Goal: Task Accomplishment & Management: Manage account settings

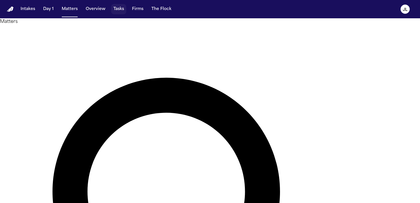
click at [112, 9] on button "Tasks" at bounding box center [118, 9] width 15 height 10
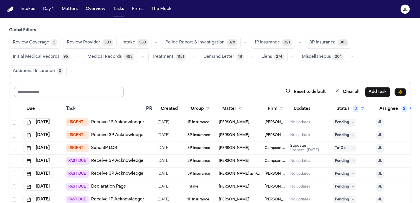
click at [43, 91] on input "text" at bounding box center [69, 92] width 110 height 10
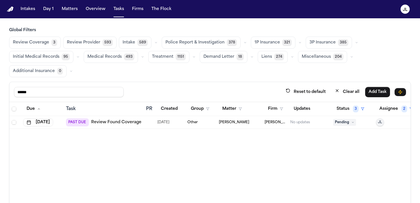
click at [303, 122] on span "Pending" at bounding box center [344, 122] width 23 height 7
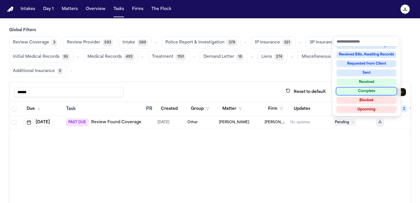
click at [303, 92] on div "Complete" at bounding box center [366, 91] width 60 height 7
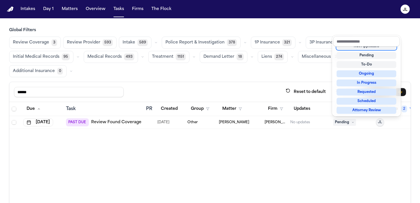
scroll to position [2, 0]
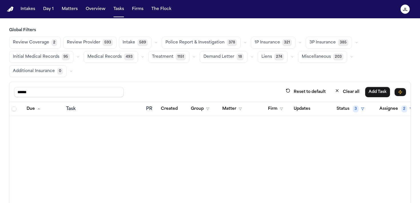
drag, startPoint x: 63, startPoint y: 94, endPoint x: 0, endPoint y: 89, distance: 62.7
click at [0, 89] on div "Global Filters Review Coverage 2 Review Provider 593 Intake 589 Police Report &…" at bounding box center [210, 134] width 420 height 215
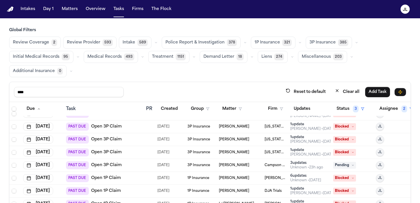
scroll to position [10, 0]
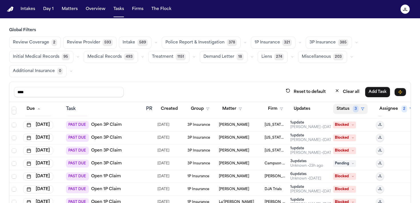
type input "****"
click at [303, 109] on button "Status 3" at bounding box center [350, 109] width 35 height 10
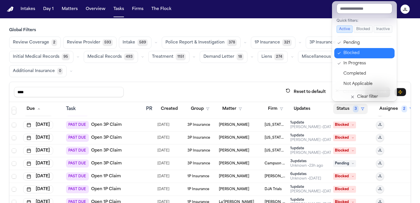
click at [303, 54] on div "Blocked" at bounding box center [367, 53] width 48 height 7
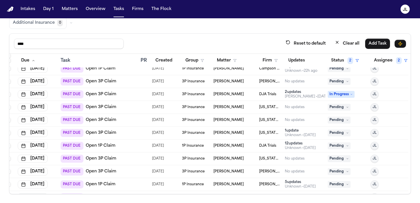
scroll to position [0, 5]
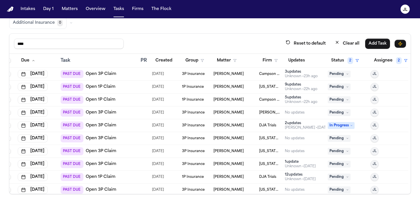
click at [194, 64] on button "Group" at bounding box center [194, 60] width 25 height 10
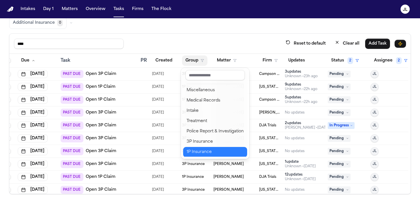
click at [199, 150] on div "1P Insurance" at bounding box center [214, 151] width 57 height 7
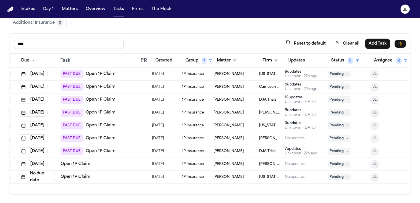
click at [77, 176] on link "Open 1P Claim" at bounding box center [76, 177] width 30 height 6
click at [192, 178] on span "1P Insurance" at bounding box center [193, 176] width 22 height 5
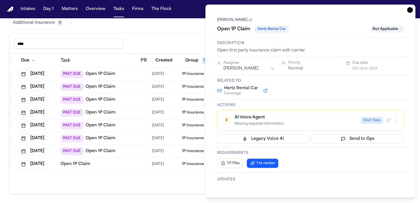
click at [303, 11] on icon "button" at bounding box center [410, 10] width 6 height 6
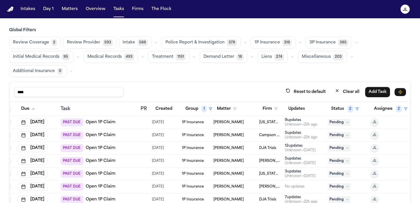
scroll to position [48, 0]
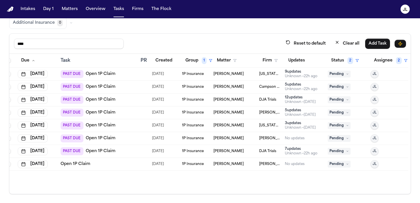
click at [69, 165] on link "Open 1P Claim" at bounding box center [76, 164] width 30 height 6
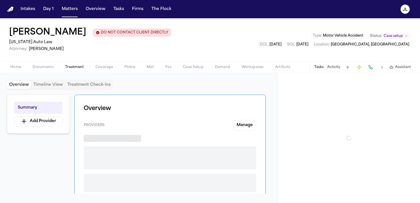
click at [71, 67] on span "Treatment" at bounding box center [74, 67] width 19 height 5
click at [53, 67] on span "Documents" at bounding box center [43, 67] width 21 height 5
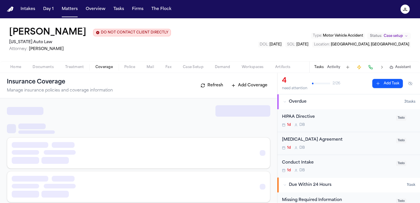
click at [105, 69] on span "Coverage" at bounding box center [103, 67] width 17 height 5
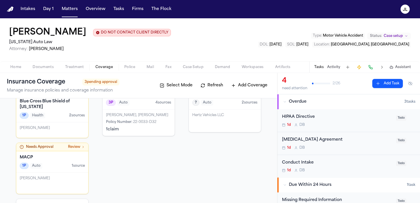
scroll to position [48, 0]
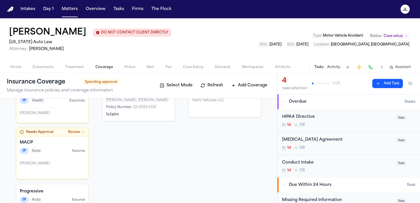
click at [67, 149] on div "1P Auto 1 source" at bounding box center [52, 151] width 65 height 6
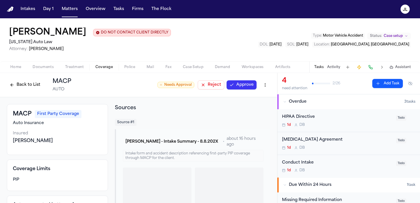
click at [249, 79] on div "Back to List MACP AUTO ○ Needs Approval Reject Approve" at bounding box center [138, 84] width 263 height 15
click at [243, 88] on button "Approve" at bounding box center [241, 84] width 30 height 9
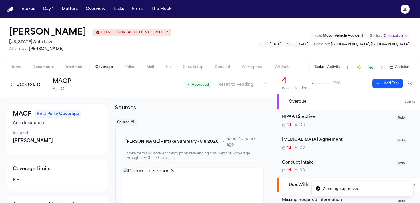
click at [25, 85] on button "Back to List" at bounding box center [25, 84] width 36 height 9
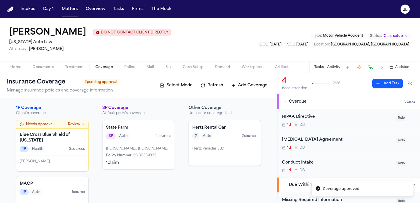
click at [61, 152] on div "Blue Cross Blue Shield of Michigan 1P Health 2 source s" at bounding box center [52, 141] width 72 height 27
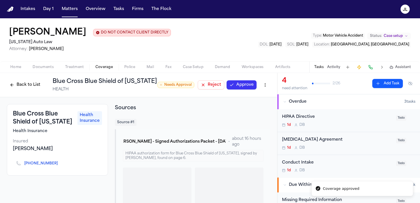
click at [236, 86] on button "Approve" at bounding box center [241, 84] width 30 height 9
click at [18, 92] on div "Back to List Blue Cross Blue Shield of Michigan HEALTH" at bounding box center [82, 84] width 150 height 15
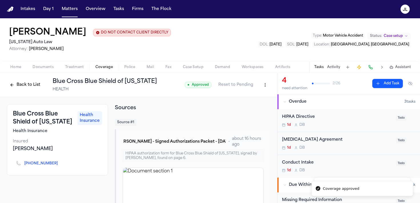
click at [18, 87] on button "Back to List" at bounding box center [25, 84] width 36 height 9
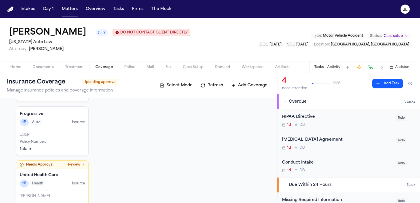
scroll to position [130, 0]
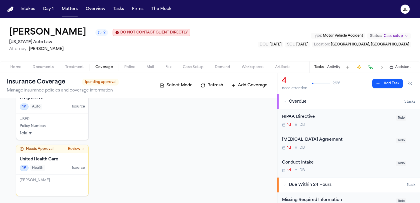
click at [55, 174] on div "Alaiya Barnes" at bounding box center [52, 184] width 72 height 21
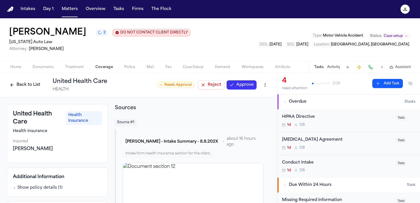
click at [243, 86] on button "Approve" at bounding box center [241, 84] width 30 height 9
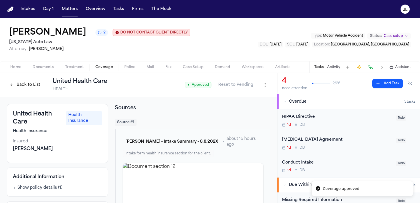
click at [28, 87] on button "Back to List" at bounding box center [25, 84] width 36 height 9
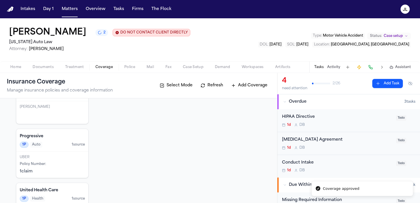
scroll to position [94, 0]
click at [68, 166] on div "UBER Policy Number : 1 claim" at bounding box center [52, 163] width 72 height 26
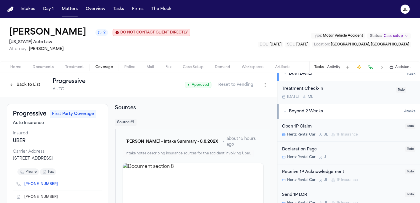
scroll to position [147, 0]
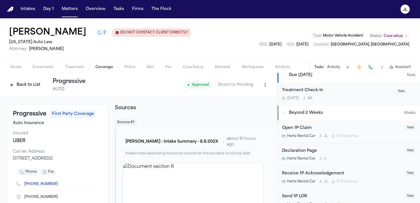
click at [336, 134] on div "Open 1P Claim Hertz Rental Car J L 1P Insurance" at bounding box center [342, 131] width 120 height 13
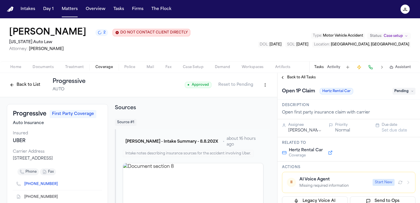
click at [406, 90] on span "Pending" at bounding box center [403, 91] width 23 height 7
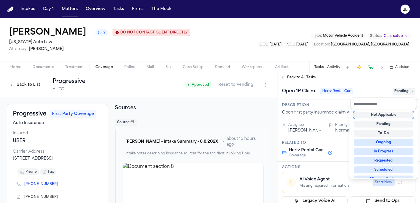
click at [396, 116] on div "Not Applicable" at bounding box center [384, 114] width 60 height 7
click at [289, 80] on div "**********" at bounding box center [348, 138] width 142 height 130
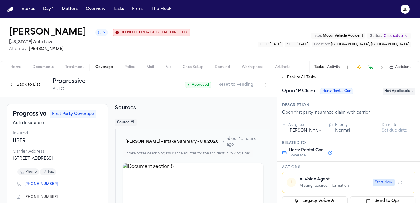
click at [290, 80] on span "Back to All Tasks" at bounding box center [301, 77] width 29 height 5
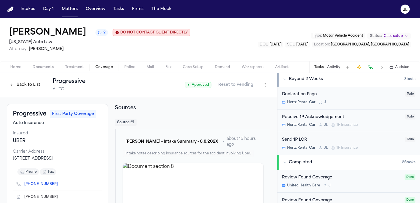
scroll to position [183, 0]
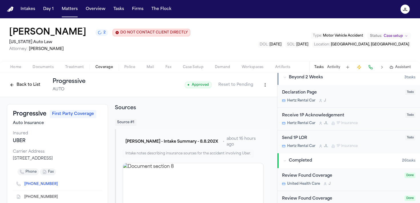
click at [320, 140] on div "Send 1P LOR" at bounding box center [342, 138] width 120 height 7
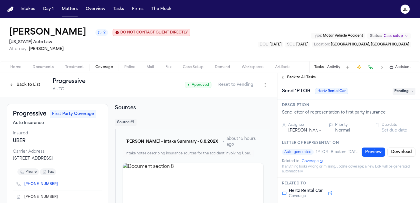
click at [396, 92] on span "Pending" at bounding box center [403, 91] width 23 height 7
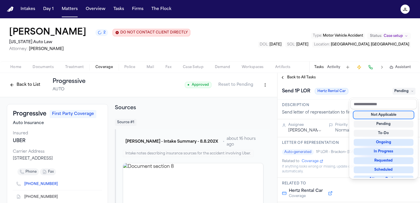
click at [384, 115] on div "Not Applicable" at bounding box center [384, 114] width 60 height 7
click at [286, 79] on div "**********" at bounding box center [348, 138] width 142 height 130
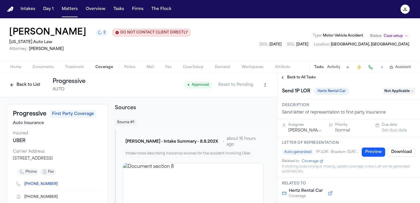
click at [282, 79] on button "Back to All Tasks" at bounding box center [297, 77] width 41 height 5
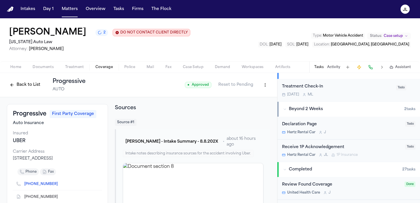
scroll to position [153, 0]
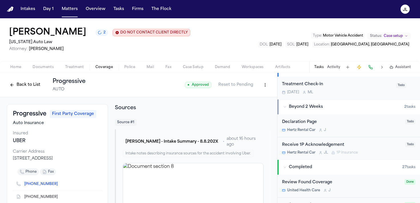
click at [330, 123] on div "Declaration Page" at bounding box center [342, 122] width 120 height 7
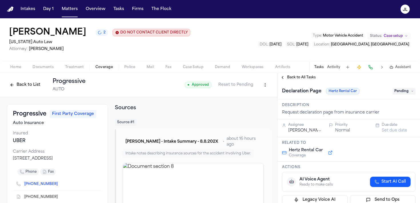
click at [396, 91] on span "Pending" at bounding box center [403, 91] width 23 height 7
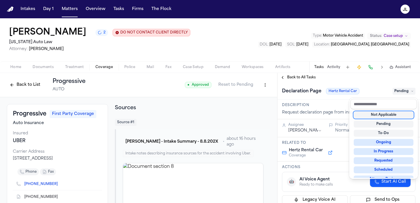
click at [388, 114] on div "Not Applicable" at bounding box center [384, 114] width 60 height 7
click at [284, 79] on div "**********" at bounding box center [348, 138] width 142 height 130
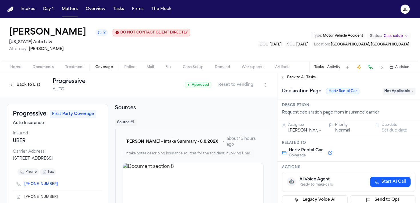
click at [284, 79] on button "Back to All Tasks" at bounding box center [297, 77] width 41 height 5
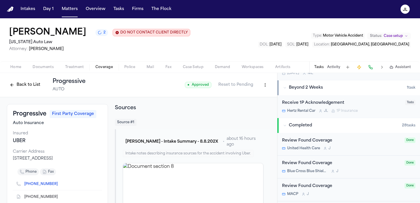
scroll to position [173, 0]
click at [322, 110] on div "J L" at bounding box center [323, 110] width 9 height 5
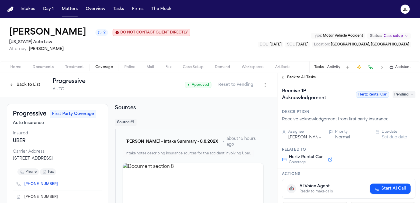
click at [400, 94] on span "Pending" at bounding box center [403, 94] width 23 height 7
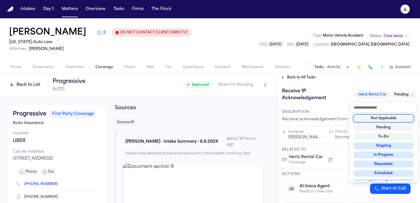
click at [390, 119] on div "Not Applicable" at bounding box center [384, 118] width 60 height 7
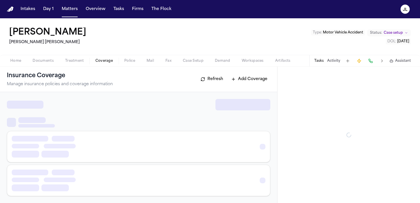
click at [103, 62] on span "Coverage" at bounding box center [103, 61] width 17 height 5
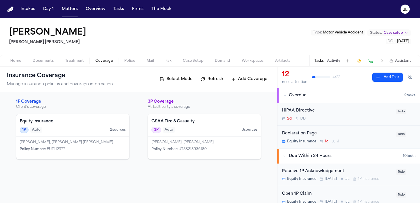
click at [109, 128] on div "1P Auto 2 source s" at bounding box center [73, 129] width 106 height 6
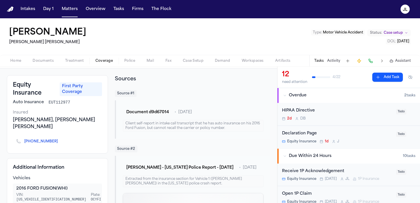
scroll to position [24, 0]
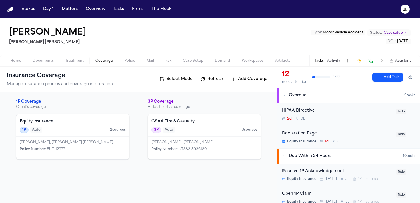
click at [57, 133] on div "Equity Insurance 1P Auto 2 source s" at bounding box center [72, 125] width 113 height 23
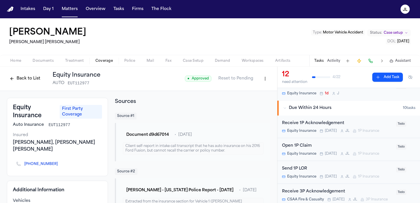
scroll to position [49, 0]
click at [340, 151] on icon "Open task: Open 1P Claim" at bounding box center [341, 152] width 3 height 3
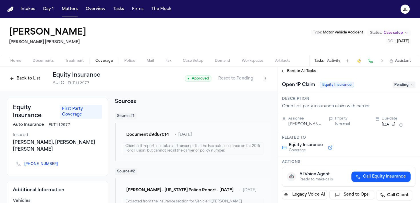
click at [380, 174] on span "Call Equity Insurance" at bounding box center [384, 177] width 43 height 6
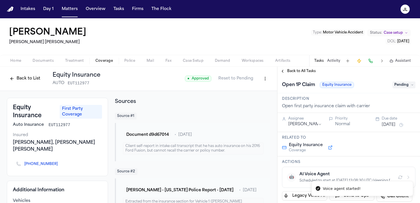
click at [193, 61] on span "Case Setup" at bounding box center [193, 61] width 21 height 5
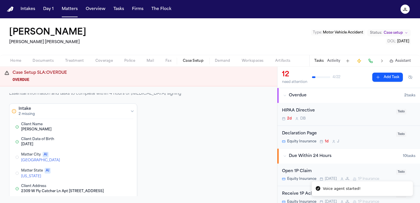
scroll to position [17, 0]
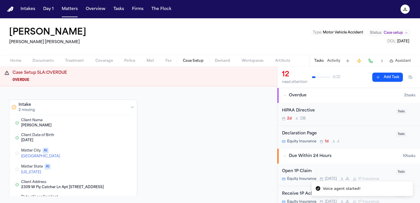
click at [105, 152] on button "Edit Matter City" at bounding box center [104, 153] width 10 height 7
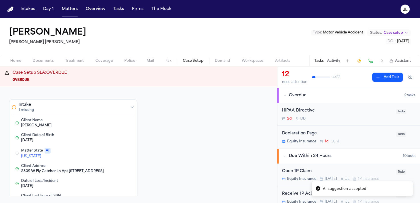
click at [104, 156] on div "Matter State AI Utah Edit Skip" at bounding box center [73, 153] width 121 height 15
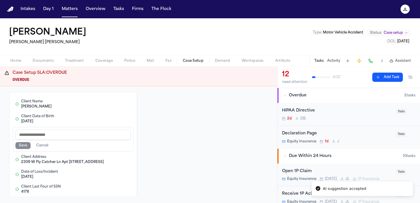
scroll to position [37, 0]
click at [147, 135] on div "Intake 1 missing Client Name Jose Buezo Edit Client Date of Birth 1990-09-10 Ed…" at bounding box center [138, 146] width 259 height 134
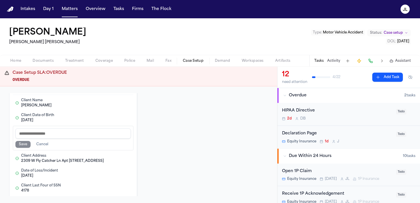
click at [23, 144] on div "Save Cancel" at bounding box center [72, 144] width 115 height 7
click at [156, 132] on div "Intake 1 missing Client Name Jose Buezo Edit Client Date of Birth 1990-09-10 Ed…" at bounding box center [138, 146] width 259 height 134
click at [43, 142] on button "Cancel" at bounding box center [42, 144] width 19 height 7
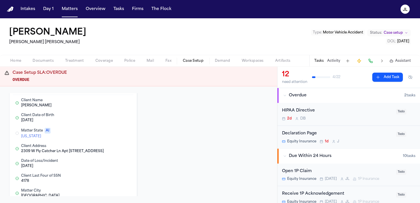
click at [106, 133] on button "Edit Matter State" at bounding box center [104, 133] width 10 height 7
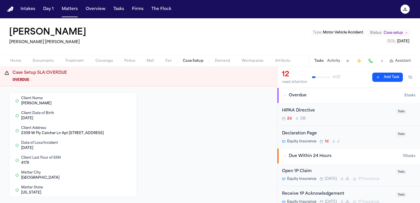
scroll to position [0, 0]
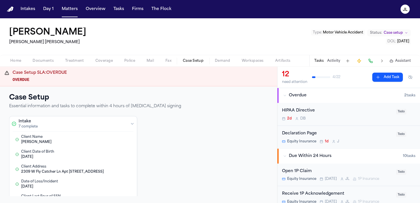
click at [108, 59] on span "Coverage" at bounding box center [103, 61] width 17 height 5
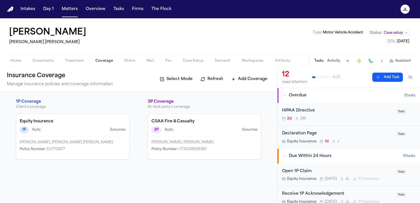
click at [114, 144] on div "Jose Buezo, Jose G Buezo Flores Policy Number : EUT112977" at bounding box center [72, 147] width 113 height 23
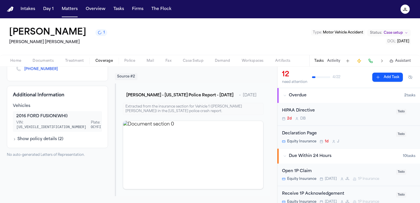
scroll to position [27, 0]
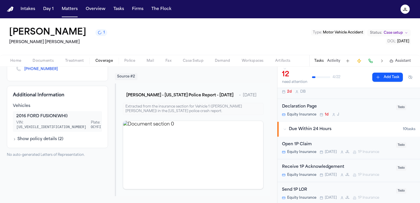
click at [326, 152] on span "Today" at bounding box center [331, 152] width 12 height 5
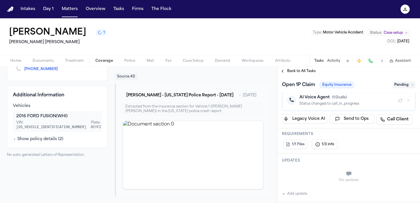
scroll to position [124, 0]
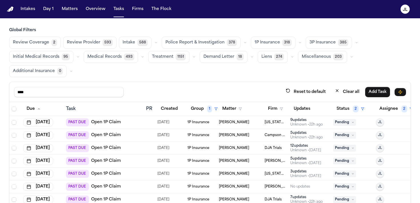
scroll to position [0, 5]
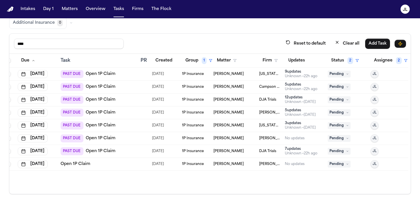
click at [107, 149] on link "Open 1P Claim" at bounding box center [101, 151] width 30 height 6
click at [298, 150] on div "7 update s" at bounding box center [301, 148] width 33 height 5
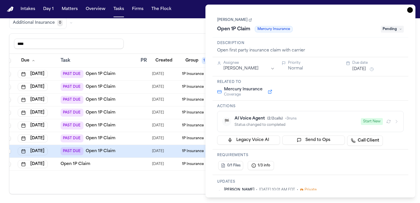
click at [413, 10] on div "Task Details [PERSON_NAME] Open 1P Claim Mercury Insurance Pending Description …" at bounding box center [310, 101] width 210 height 193
click at [411, 10] on icon "button" at bounding box center [410, 10] width 6 height 6
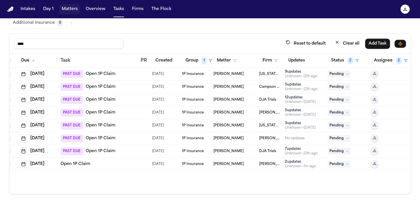
click at [73, 11] on button "Matters" at bounding box center [69, 9] width 21 height 10
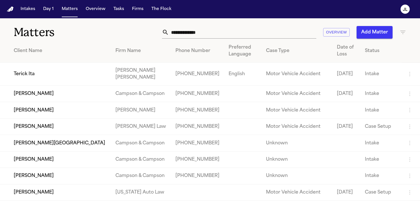
click at [199, 33] on input "text" at bounding box center [242, 32] width 147 height 13
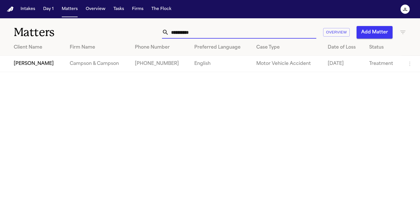
type input "**********"
click at [38, 64] on td "[PERSON_NAME]" at bounding box center [32, 64] width 65 height 16
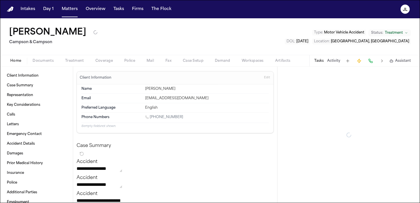
type textarea "*"
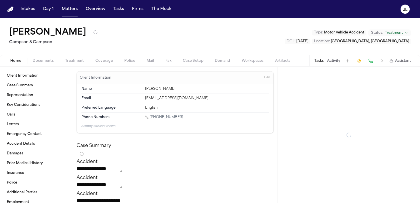
type textarea "*"
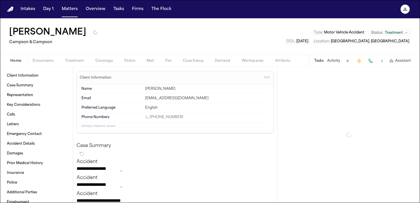
type textarea "*"
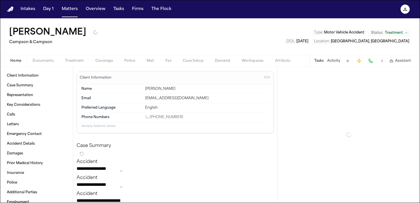
type textarea "*"
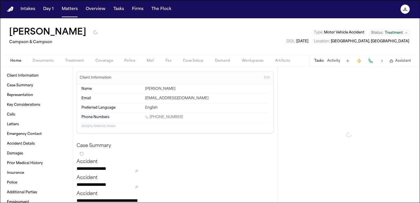
type textarea "*"
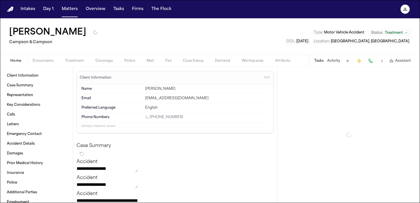
type textarea "*"
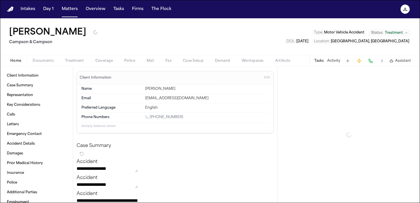
type textarea "*"
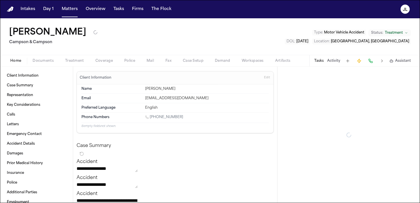
type textarea "*"
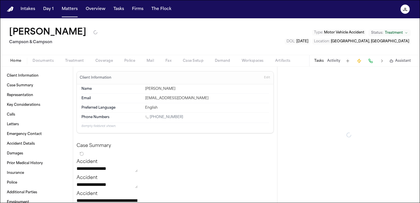
type textarea "*"
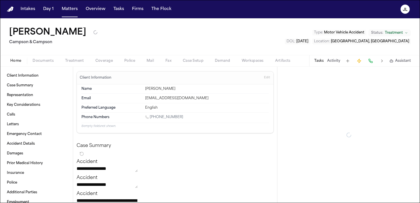
type textarea "*"
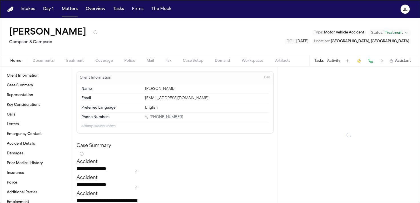
type textarea "*"
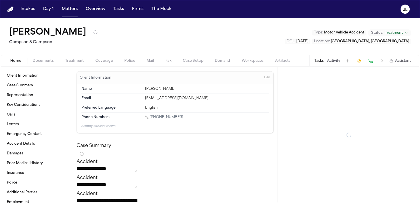
type textarea "*"
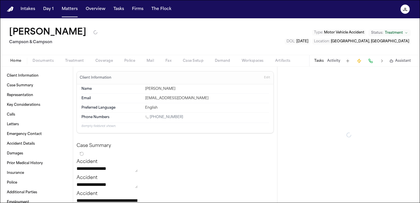
type textarea "*"
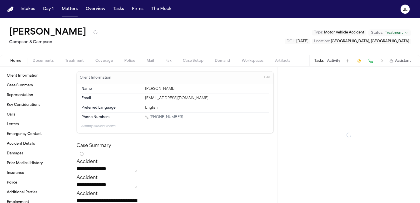
type textarea "*"
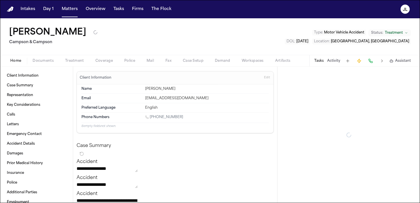
type textarea "*"
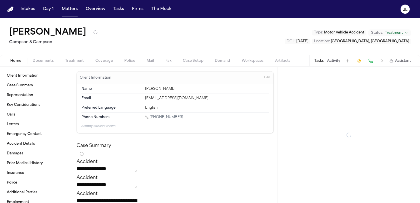
type textarea "*"
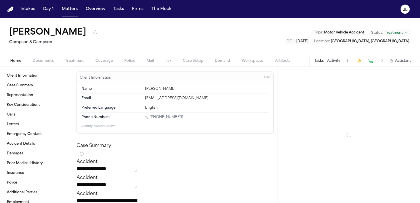
type textarea "*"
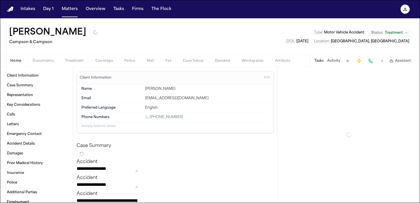
type textarea "*"
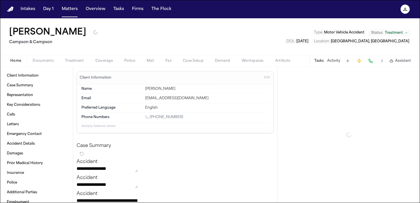
type textarea "*"
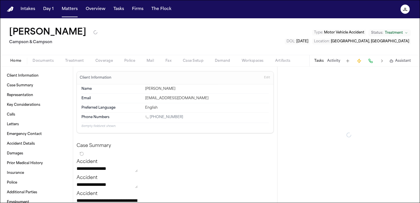
type textarea "*"
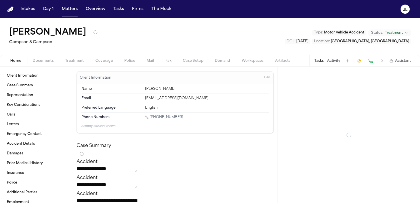
type textarea "*"
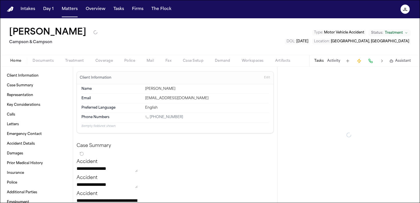
type textarea "*"
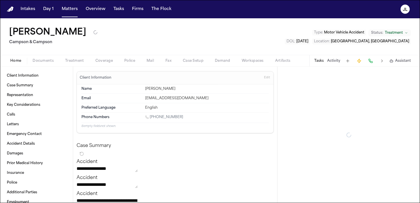
type textarea "*"
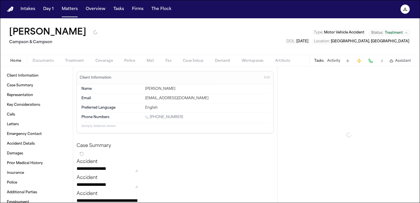
type textarea "*"
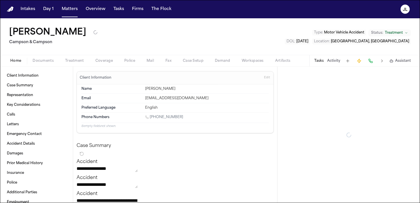
type textarea "*"
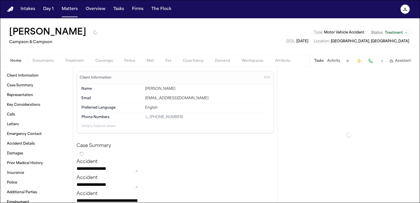
type textarea "*"
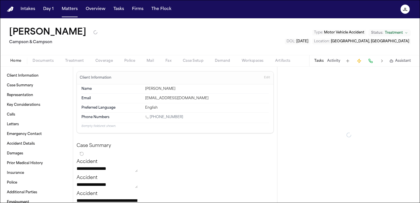
type textarea "*"
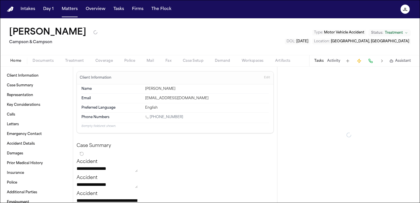
type textarea "*"
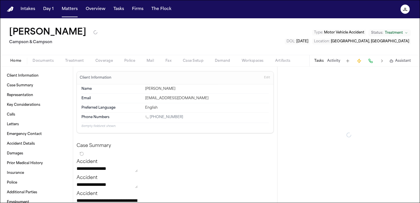
type textarea "*"
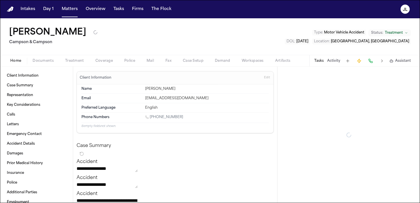
type textarea "*"
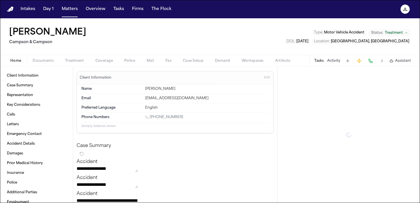
type textarea "*"
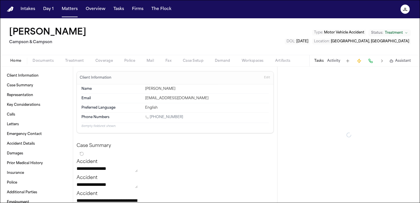
type textarea "*"
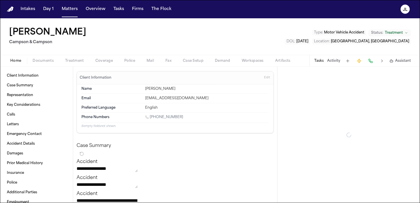
type textarea "*"
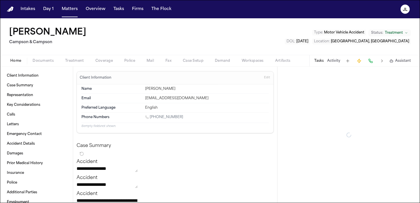
type textarea "*"
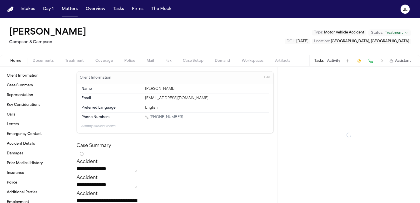
type textarea "*"
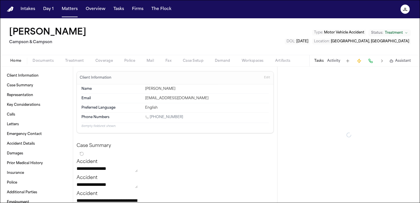
type textarea "*"
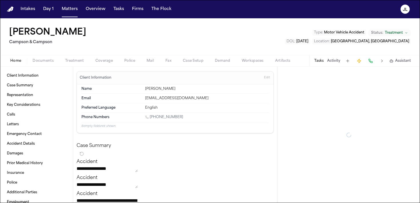
type textarea "*"
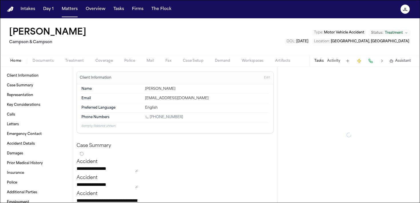
type textarea "*"
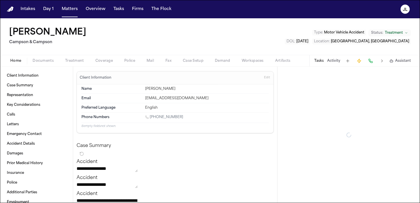
type textarea "*"
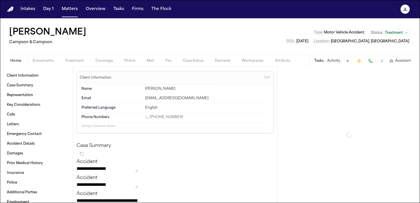
type textarea "*"
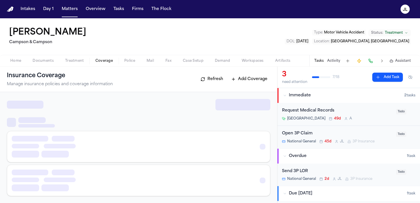
click at [99, 62] on span "Coverage" at bounding box center [103, 61] width 17 height 5
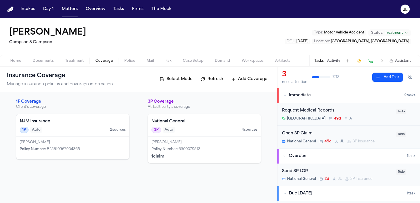
click at [191, 152] on div "[PERSON_NAME] Policy Number : 6300079512 1 claim" at bounding box center [204, 149] width 113 height 26
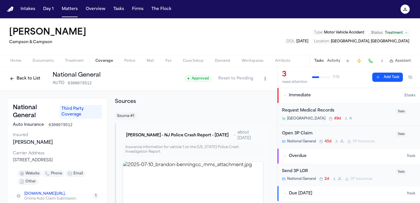
click at [264, 78] on html "Intakes Day 1 Matters Overview Tasks Firms The Flock JL Brandon Bennett Campson…" at bounding box center [210, 101] width 420 height 203
click at [248, 94] on div "Edit Coverage" at bounding box center [245, 90] width 48 height 9
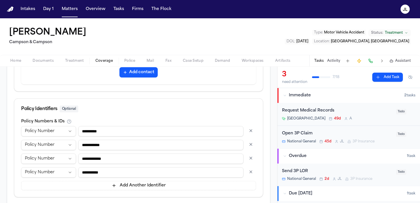
scroll to position [365, 0]
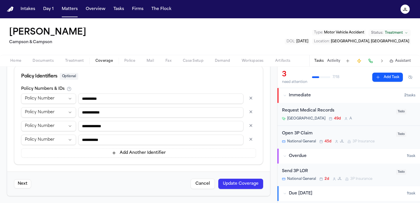
click at [252, 138] on button "button" at bounding box center [251, 138] width 10 height 9
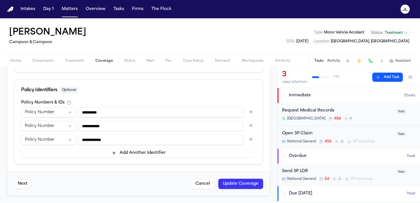
scroll to position [351, 0]
click at [251, 112] on button "button" at bounding box center [251, 111] width 10 height 9
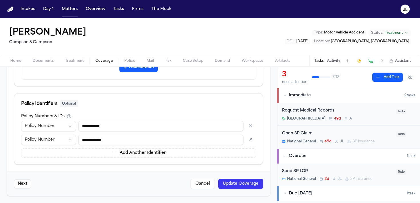
scroll to position [337, 0]
click at [252, 121] on button "button" at bounding box center [251, 125] width 10 height 9
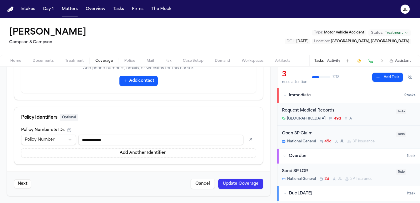
drag, startPoint x: 154, startPoint y: 138, endPoint x: 70, endPoint y: 137, distance: 84.2
click at [70, 138] on div "**********" at bounding box center [138, 139] width 235 height 10
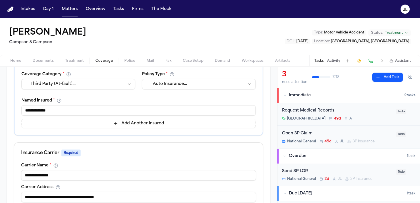
scroll to position [0, 0]
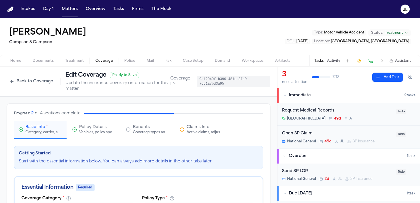
click at [197, 126] on span "Claims Info" at bounding box center [197, 127] width 23 height 6
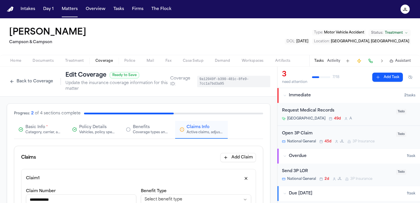
scroll to position [40, 0]
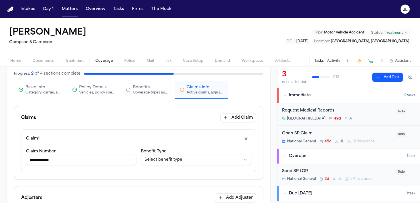
drag, startPoint x: 97, startPoint y: 160, endPoint x: 0, endPoint y: 152, distance: 97.2
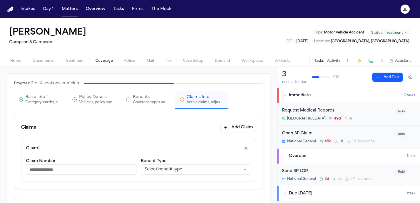
scroll to position [0, 0]
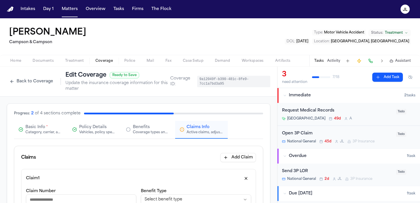
click at [50, 128] on div "Basic Info * Category, carrier, and policy holder information" at bounding box center [43, 129] width 37 height 10
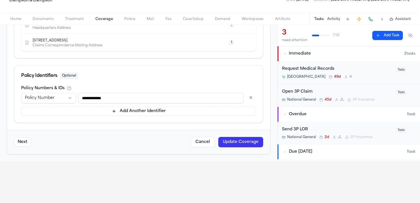
scroll to position [43, 0]
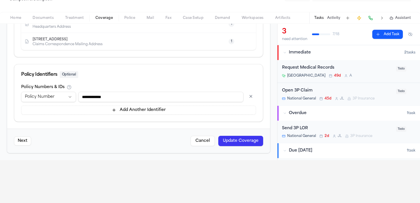
click at [230, 139] on button "Update Coverage" at bounding box center [240, 141] width 45 height 10
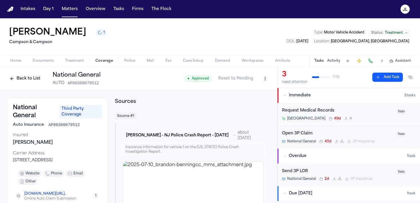
click at [263, 80] on html "Intakes Day 1 Matters Overview Tasks Firms The Flock JL Brandon Bennett 1 Camps…" at bounding box center [210, 101] width 420 height 203
click at [246, 91] on div "Edit Coverage" at bounding box center [245, 91] width 48 height 9
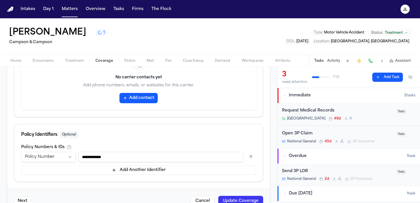
scroll to position [324, 0]
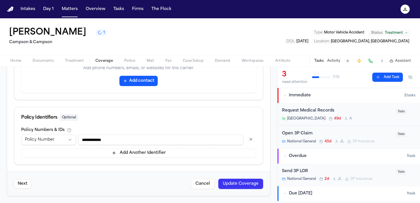
click at [89, 138] on input "**********" at bounding box center [160, 139] width 165 height 10
click at [229, 182] on button "Update Coverage" at bounding box center [240, 183] width 45 height 10
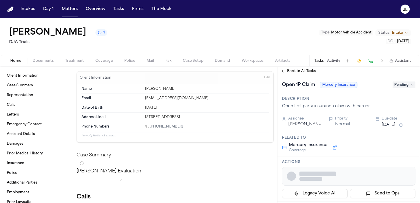
click at [110, 61] on span "Coverage" at bounding box center [103, 61] width 17 height 5
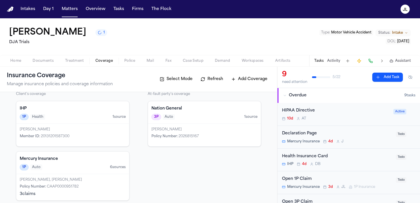
scroll to position [18, 0]
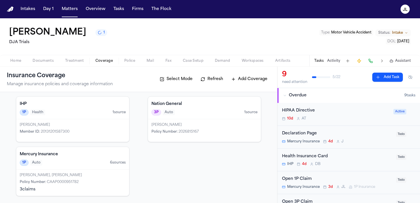
click at [206, 130] on div "Policy Number : 2026815167" at bounding box center [204, 131] width 106 height 5
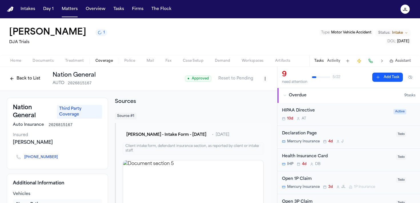
click at [59, 157] on icon "Copy to clipboard" at bounding box center [60, 158] width 2 height 2
click at [373, 61] on button at bounding box center [370, 61] width 8 height 8
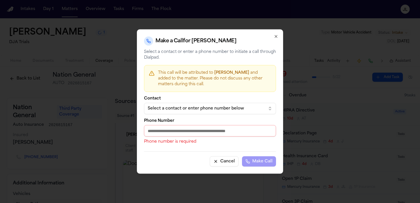
click at [182, 131] on input "Phone Number" at bounding box center [210, 130] width 132 height 11
paste input "**********"
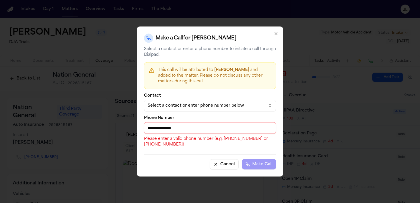
click at [151, 129] on input "**********" at bounding box center [210, 127] width 132 height 11
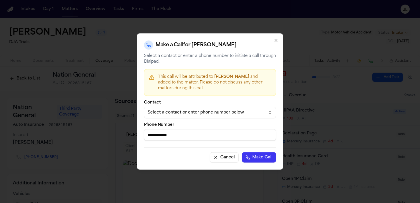
type input "**********"
click at [242, 152] on button "Make Call" at bounding box center [259, 157] width 34 height 10
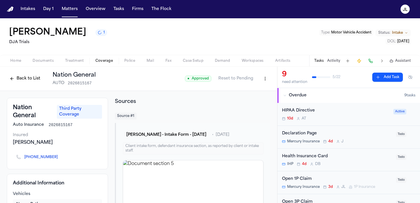
click at [265, 77] on html "Intakes Day 1 Matters Overview Tasks Firms The Flock JL Alexander Ponce 1 DJA T…" at bounding box center [210, 101] width 420 height 203
click at [253, 88] on div "Edit Coverage" at bounding box center [245, 91] width 48 height 9
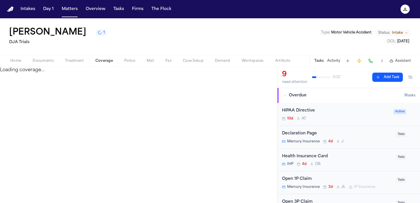
select select "**********"
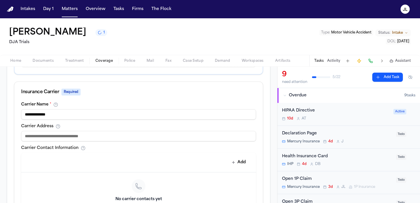
scroll to position [193, 0]
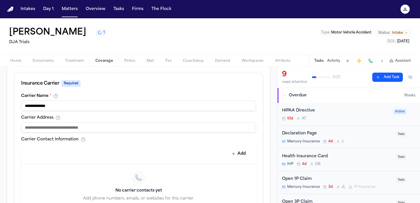
click at [38, 106] on input "**********" at bounding box center [138, 106] width 235 height 10
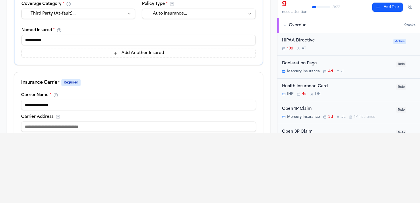
scroll to position [0, 0]
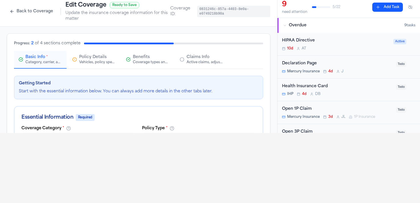
type input "**********"
click at [201, 60] on div "Claims Info Active claims, adjusters, and subrogation details" at bounding box center [204, 59] width 37 height 10
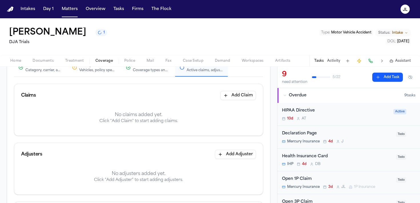
scroll to position [68, 0]
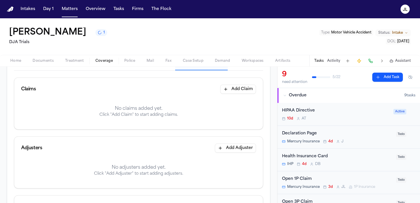
click at [248, 88] on button "Add Claim" at bounding box center [238, 89] width 36 height 9
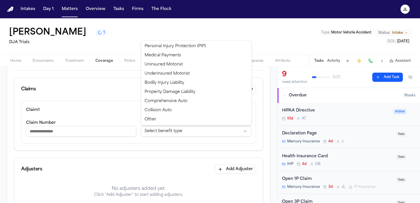
click at [182, 136] on html "**********" at bounding box center [210, 101] width 420 height 203
select select "**********"
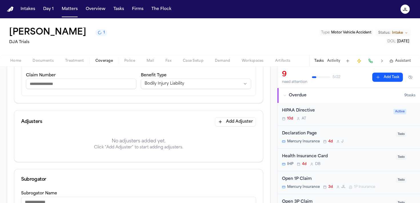
scroll to position [121, 0]
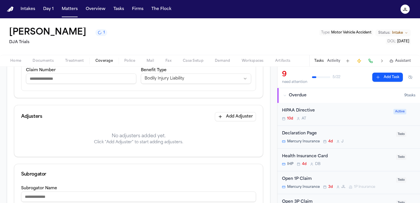
click at [232, 115] on button "Add Adjuster" at bounding box center [235, 116] width 41 height 9
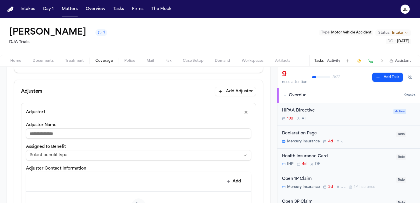
scroll to position [146, 0]
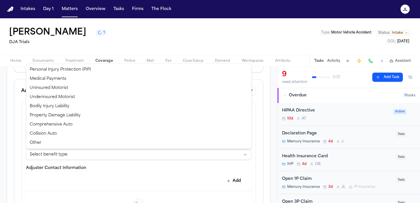
click at [104, 150] on html "**********" at bounding box center [210, 101] width 420 height 203
select select "**********"
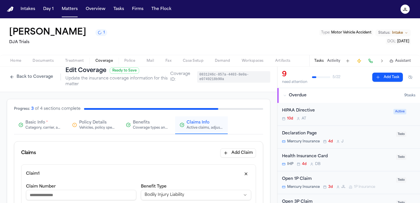
scroll to position [0, 0]
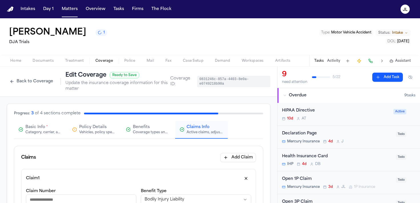
click at [44, 135] on button "Basic Info * Category, carrier, and policy holder information" at bounding box center [40, 130] width 53 height 18
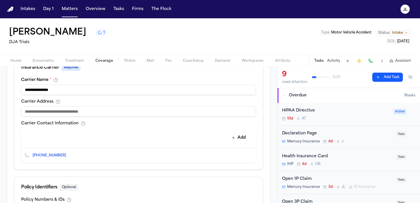
scroll to position [206, 0]
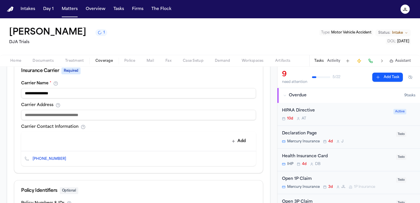
drag, startPoint x: 81, startPoint y: 94, endPoint x: 24, endPoint y: 90, distance: 57.0
click at [24, 90] on input "**********" at bounding box center [138, 93] width 235 height 10
type input "**********"
drag, startPoint x: 87, startPoint y: 93, endPoint x: 13, endPoint y: 92, distance: 73.4
click at [13, 92] on div "**********" at bounding box center [138, 83] width 263 height 371
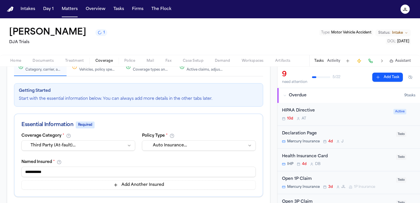
scroll to position [0, 0]
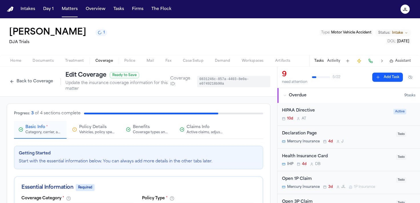
click at [215, 125] on div "Claims Info Active claims, adjusters, and subrogation details" at bounding box center [204, 129] width 37 height 10
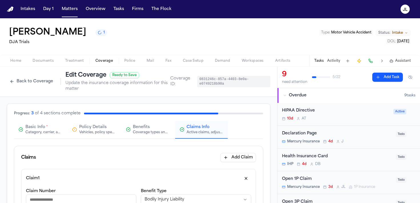
click at [40, 133] on div "Category, carrier, and policy holder information" at bounding box center [43, 132] width 37 height 5
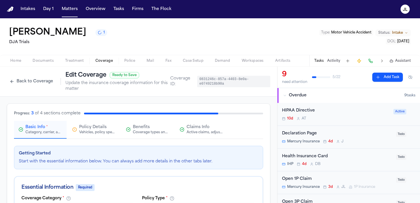
click at [184, 132] on icon "button" at bounding box center [182, 129] width 5 height 5
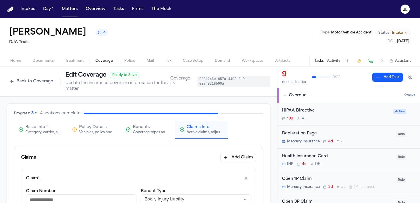
click at [38, 132] on div "Category, carrier, and policy holder information" at bounding box center [43, 132] width 37 height 5
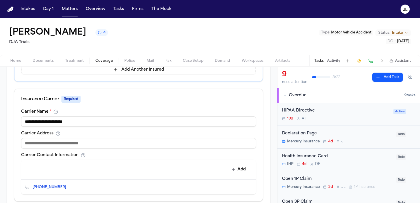
scroll to position [279, 0]
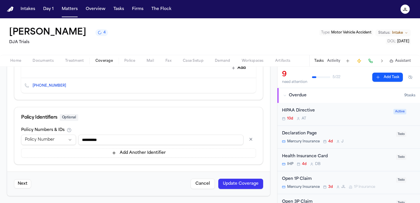
click at [238, 184] on button "Update Coverage" at bounding box center [240, 183] width 45 height 10
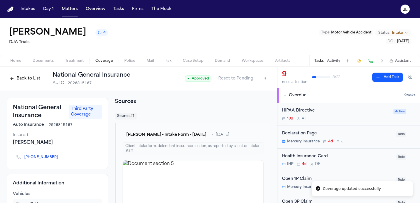
scroll to position [28, 0]
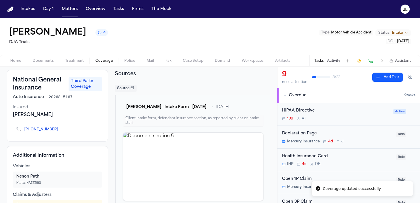
click at [60, 130] on icon "Copy to clipboard" at bounding box center [61, 129] width 2 height 3
click at [373, 62] on button at bounding box center [370, 61] width 8 height 8
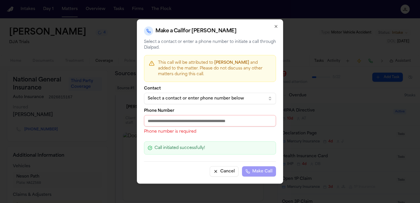
click at [203, 125] on input "Phone Number" at bounding box center [210, 120] width 132 height 11
paste input "**********"
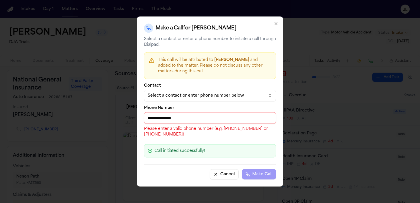
click at [151, 118] on input "**********" at bounding box center [210, 117] width 132 height 11
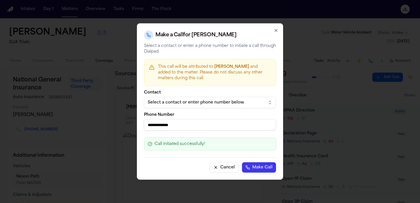
type input "**********"
click at [256, 171] on button "Make Call" at bounding box center [259, 167] width 34 height 10
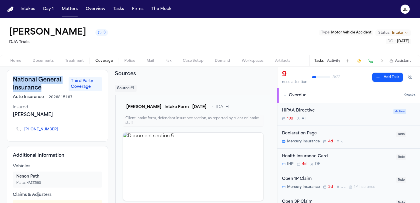
drag, startPoint x: 40, startPoint y: 91, endPoint x: 14, endPoint y: 80, distance: 28.1
click at [14, 80] on h3 "National General Insurance" at bounding box center [39, 84] width 52 height 16
copy h3 "National General Insurance"
click at [371, 59] on button at bounding box center [370, 61] width 8 height 8
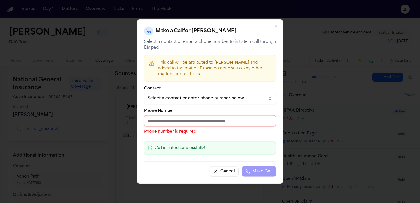
paste input "**********"
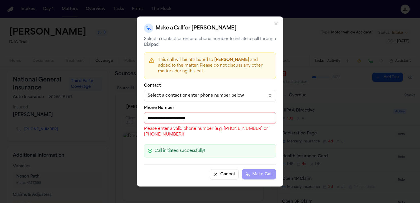
type input "**********"
click at [275, 22] on icon "button" at bounding box center [276, 23] width 5 height 5
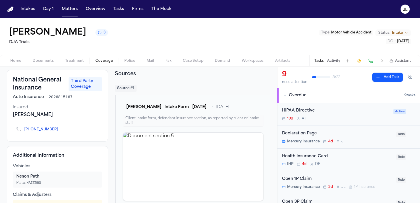
click at [59, 130] on icon "Copy to clipboard" at bounding box center [60, 130] width 2 height 2
click at [372, 61] on button at bounding box center [370, 61] width 8 height 8
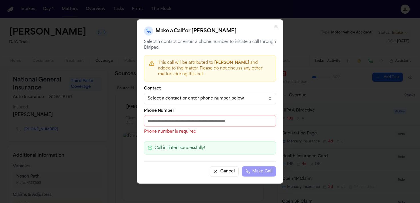
paste input "**********"
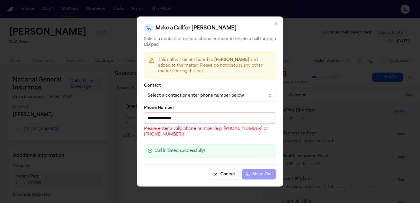
click at [149, 118] on input "**********" at bounding box center [210, 117] width 132 height 11
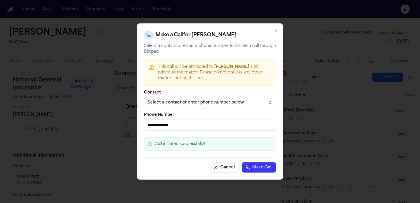
type input "**********"
click at [270, 170] on button "Make Call" at bounding box center [259, 167] width 34 height 10
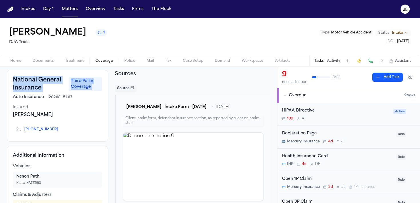
drag, startPoint x: 43, startPoint y: 93, endPoint x: 6, endPoint y: 79, distance: 38.9
click at [5, 79] on div "National General Insurance Third Party Coverage Auto Insurance 2026815167 Insur…" at bounding box center [138, 170] width 277 height 215
click at [13, 80] on h3 "National General Insurance" at bounding box center [39, 84] width 52 height 16
drag, startPoint x: 14, startPoint y: 80, endPoint x: 40, endPoint y: 90, distance: 28.3
click at [40, 90] on h3 "National General Insurance" at bounding box center [39, 84] width 52 height 16
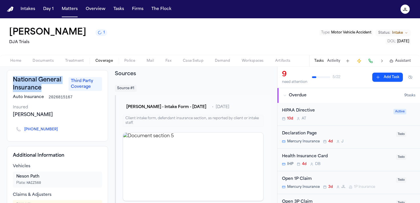
copy h3 "National General Insurance"
click at [374, 63] on button at bounding box center [370, 61] width 8 height 8
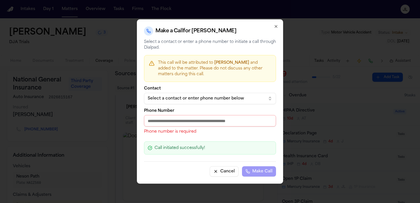
paste input "**********"
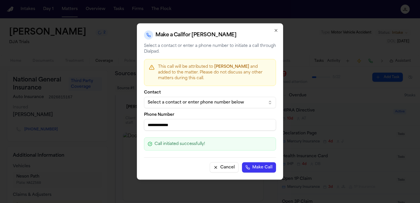
type input "**********"
click at [255, 164] on button "Make Call" at bounding box center [259, 167] width 34 height 10
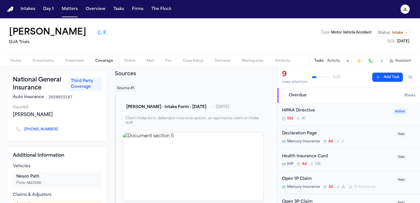
click at [187, 77] on h2 "Sources" at bounding box center [192, 74] width 155 height 8
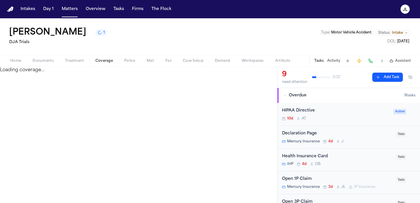
select select "**********"
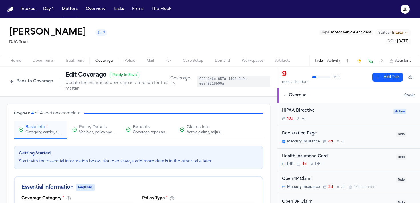
click at [110, 65] on div "Home Documents Treatment Coverage Police Mail Fax Case Setup Demand Workspaces …" at bounding box center [210, 60] width 420 height 11
click at [109, 63] on span "Coverage" at bounding box center [103, 61] width 17 height 5
click at [105, 61] on span "Coverage" at bounding box center [103, 61] width 17 height 5
click at [38, 59] on span "Documents" at bounding box center [43, 61] width 21 height 5
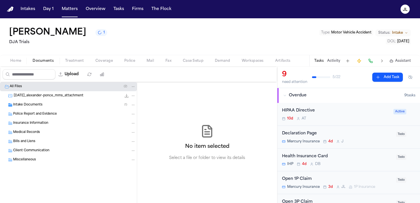
click at [97, 60] on span "Coverage" at bounding box center [103, 61] width 17 height 5
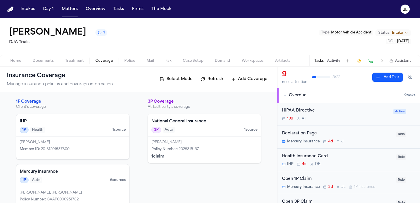
scroll to position [18, 0]
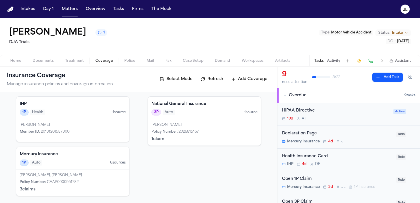
click at [74, 168] on div "Mercury Insurance 1P Auto 6 source s" at bounding box center [72, 158] width 113 height 23
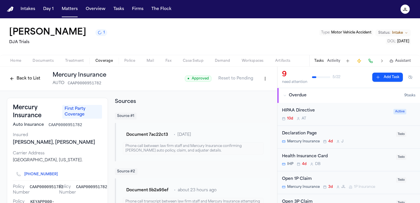
click at [28, 85] on div "Back to List Mercury Insurance AUTO CAAP0000951782" at bounding box center [56, 78] width 99 height 15
click at [27, 81] on button "Back to List" at bounding box center [25, 78] width 36 height 9
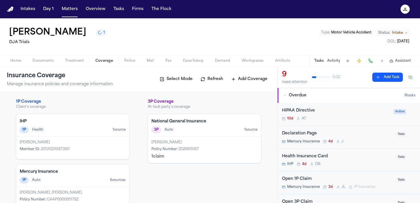
click at [210, 149] on div "Policy Number : 2026815167" at bounding box center [204, 149] width 106 height 5
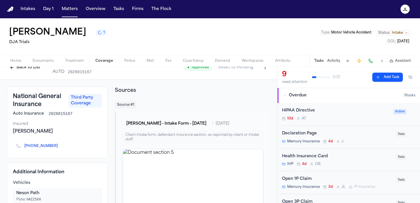
scroll to position [6, 0]
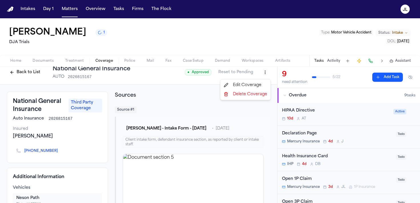
click at [265, 74] on html "Intakes Day 1 Matters Overview Tasks Firms The Flock JL Alexander Ponce 1 DJA T…" at bounding box center [210, 101] width 420 height 203
click at [260, 83] on div "Edit Coverage" at bounding box center [245, 85] width 48 height 9
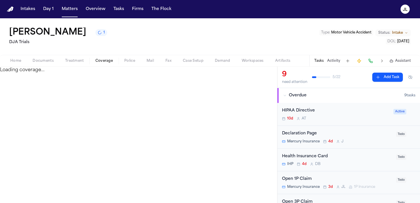
select select "**********"
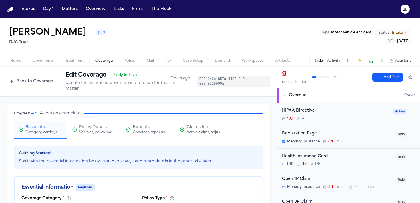
click at [186, 133] on div "Claims Info Active claims, adjusters, and subrogation details" at bounding box center [201, 129] width 43 height 10
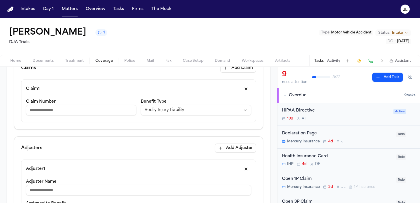
scroll to position [90, 0]
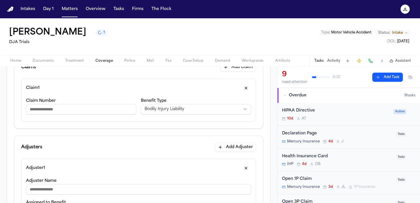
click at [85, 109] on input "Claim Number" at bounding box center [81, 109] width 110 height 10
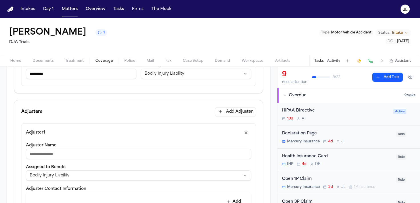
scroll to position [148, 0]
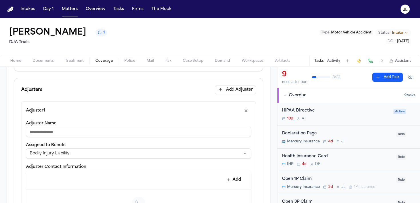
type input "*********"
click at [84, 136] on input "Adjuster Name" at bounding box center [138, 131] width 225 height 10
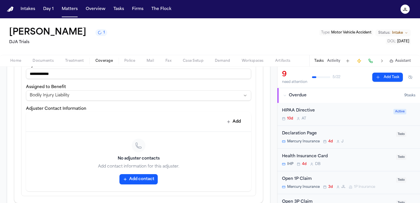
scroll to position [208, 0]
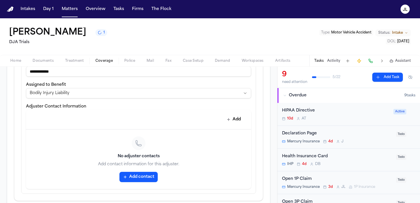
type input "**********"
click at [146, 175] on button "Add contact" at bounding box center [138, 177] width 38 height 10
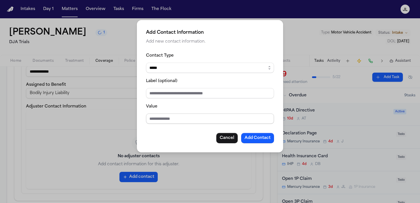
click at [156, 120] on input "Value" at bounding box center [210, 118] width 128 height 10
type input "**********"
click at [268, 138] on button "Add Contact" at bounding box center [257, 138] width 33 height 10
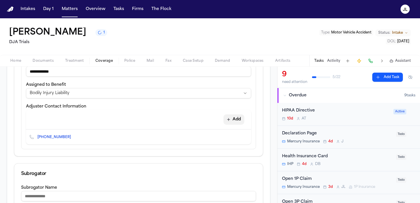
click at [233, 117] on button "Add" at bounding box center [233, 119] width 21 height 10
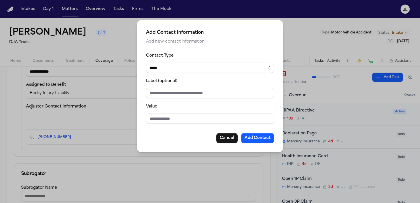
click at [168, 70] on select "***** ***** ******* *** *****" at bounding box center [210, 68] width 128 height 10
select select "***"
click at [146, 63] on select "***** ***** ******* *** *****" at bounding box center [210, 68] width 128 height 10
click at [160, 121] on input "Value" at bounding box center [210, 118] width 128 height 10
type input "**********"
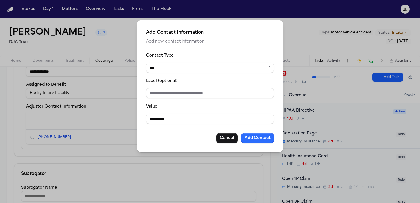
click at [251, 135] on button "Add Contact" at bounding box center [257, 138] width 33 height 10
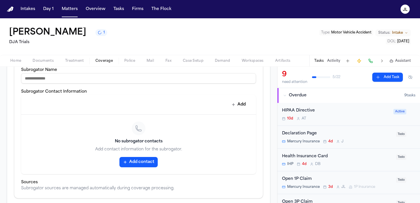
scroll to position [378, 0]
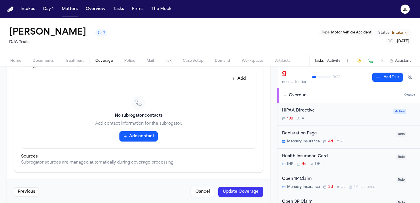
click at [245, 192] on button "Update Coverage" at bounding box center [240, 191] width 45 height 10
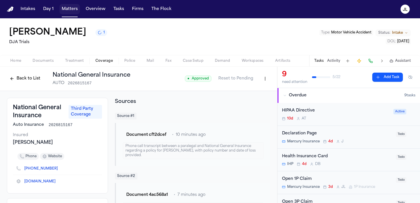
click at [69, 12] on button "Matters" at bounding box center [69, 9] width 21 height 10
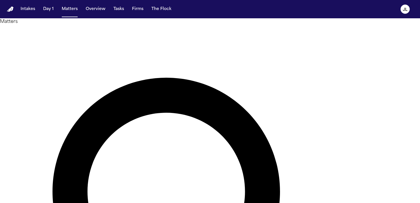
type input "**********"
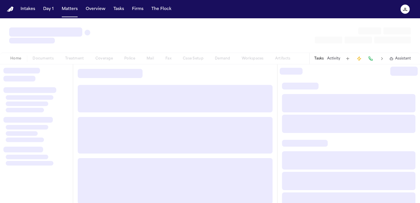
click at [107, 55] on div "Home Documents Treatment Coverage Police Mail Fax Case Setup Demand Workspaces …" at bounding box center [150, 58] width 291 height 7
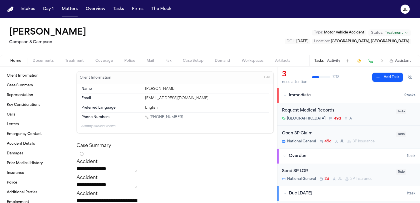
click at [103, 57] on button "Coverage" at bounding box center [104, 60] width 29 height 7
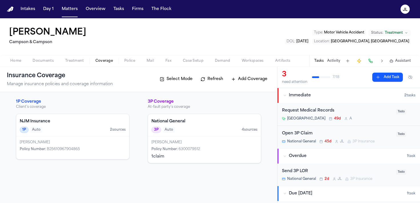
click at [181, 139] on div "Carmen Quesada Policy Number : 6300079512 1 claim" at bounding box center [204, 149] width 113 height 26
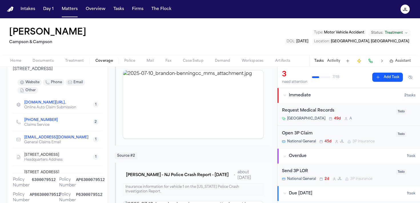
scroll to position [2, 0]
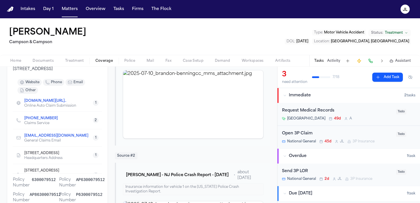
click at [59, 121] on span "+1 (800) 468-3466" at bounding box center [43, 118] width 38 height 5
click at [59, 120] on icon "Copy to clipboard" at bounding box center [60, 118] width 3 height 3
click at [369, 62] on button at bounding box center [370, 61] width 8 height 8
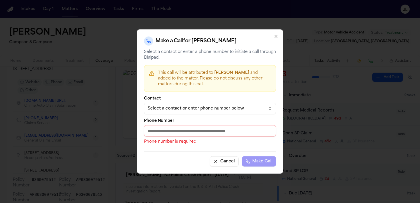
click at [164, 129] on input "Phone Number" at bounding box center [210, 130] width 132 height 11
paste input "**********"
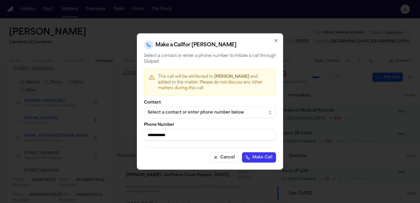
type input "**********"
click at [253, 156] on button "Make Call" at bounding box center [259, 157] width 34 height 10
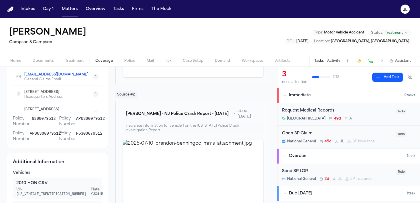
scroll to position [150, 0]
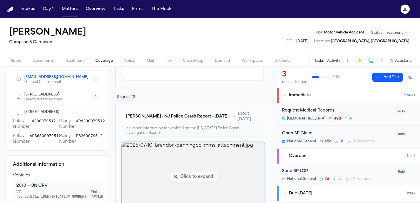
click at [161, 166] on img "View image 2025-07-10_brandon-benningcc_mms_attachment.jpg" at bounding box center [193, 176] width 142 height 69
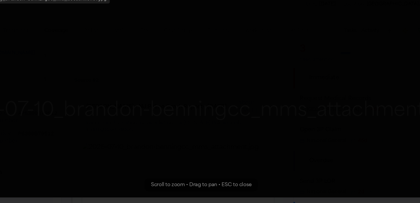
drag, startPoint x: 248, startPoint y: 111, endPoint x: 234, endPoint y: 139, distance: 31.7
click at [234, 130] on img "Zoomable image viewer. Use mouse wheel to zoom, drag to pan, or press R to rese…" at bounding box center [205, 119] width 386 height 21
drag, startPoint x: 250, startPoint y: 87, endPoint x: 216, endPoint y: 144, distance: 66.7
click at [216, 180] on img "Zoomable image viewer. Use mouse wheel to zoom, drag to pan, or press R to rese…" at bounding box center [167, 190] width 386 height 21
drag, startPoint x: 216, startPoint y: 144, endPoint x: 316, endPoint y: 146, distance: 100.0
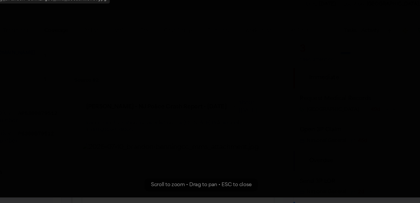
click at [315, 184] on img "Zoomable image viewer. Use mouse wheel to zoom, drag to pan, or press R to rese…" at bounding box center [163, 194] width 386 height 21
drag, startPoint x: 246, startPoint y: 112, endPoint x: 252, endPoint y: 142, distance: 31.1
drag, startPoint x: 252, startPoint y: 142, endPoint x: 250, endPoint y: 133, distance: 8.9
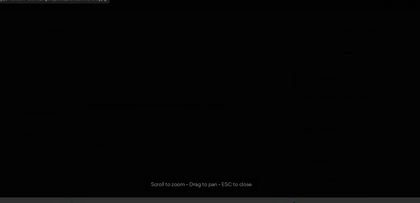
drag, startPoint x: 245, startPoint y: 136, endPoint x: 141, endPoint y: 152, distance: 105.5
drag, startPoint x: 193, startPoint y: 144, endPoint x: 268, endPoint y: 131, distance: 76.6
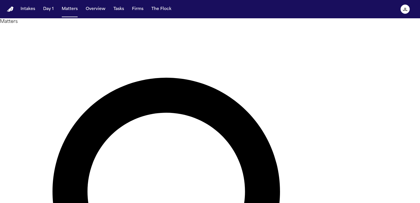
click at [115, 7] on button "Tasks" at bounding box center [118, 9] width 15 height 10
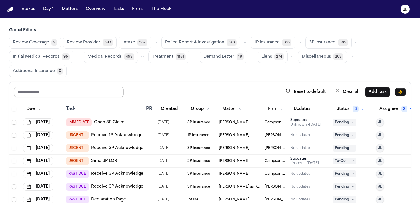
click at [68, 90] on input "text" at bounding box center [69, 92] width 110 height 10
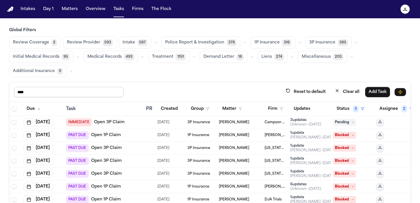
type input "****"
click at [297, 122] on div "Unknown • [DATE]" at bounding box center [305, 124] width 31 height 5
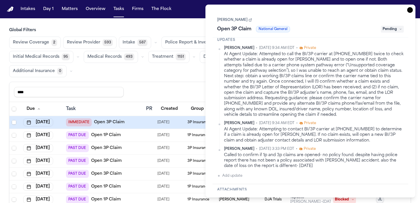
scroll to position [141, 0]
click at [411, 12] on icon "button" at bounding box center [410, 10] width 6 height 6
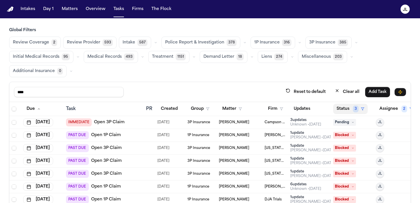
click at [348, 106] on button "Status 3" at bounding box center [350, 109] width 35 height 10
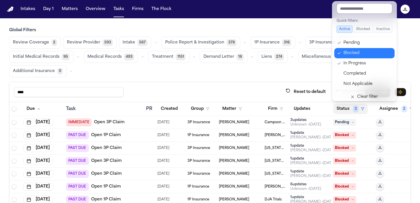
click at [345, 54] on div "Blocked" at bounding box center [367, 53] width 48 height 7
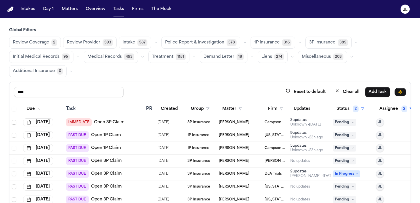
click at [303, 123] on div "Unknown • [DATE]" at bounding box center [305, 124] width 31 height 5
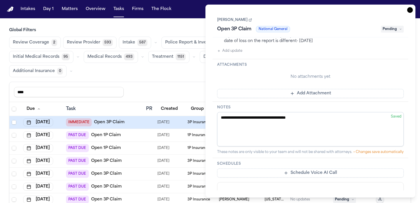
scroll to position [225, 0]
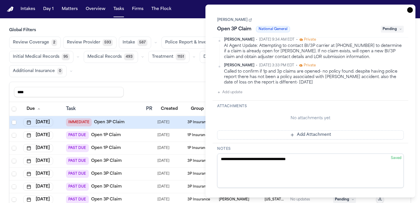
click at [302, 132] on button "Add Attachment" at bounding box center [310, 134] width 186 height 9
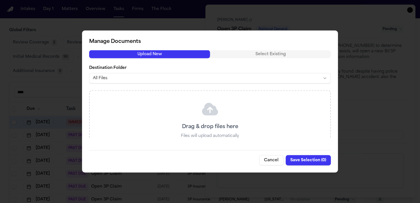
click at [267, 164] on button "Cancel" at bounding box center [271, 160] width 24 height 10
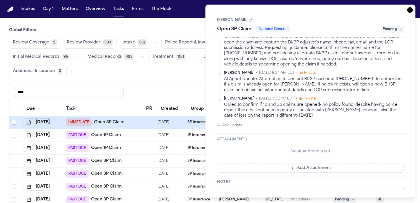
scroll to position [182, 0]
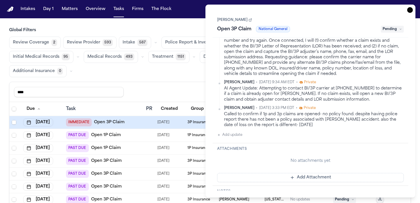
click at [226, 134] on button "Add update" at bounding box center [229, 134] width 25 height 7
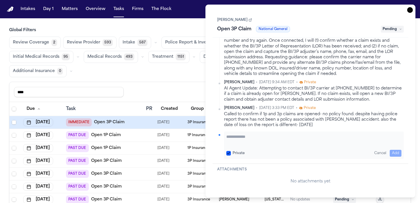
click at [243, 142] on textarea "Add your update" at bounding box center [313, 139] width 175 height 11
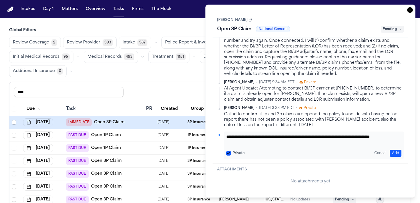
scroll to position [6, 0]
type textarea "**********"
click at [393, 152] on button "Add" at bounding box center [395, 153] width 12 height 7
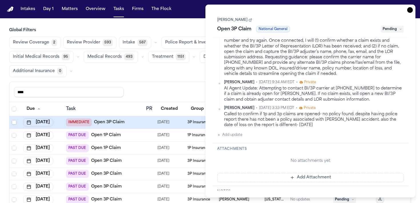
scroll to position [202, 0]
click at [411, 6] on div "Task Details [PERSON_NAME] Open 3P Claim National General Pending Description O…" at bounding box center [310, 101] width 210 height 193
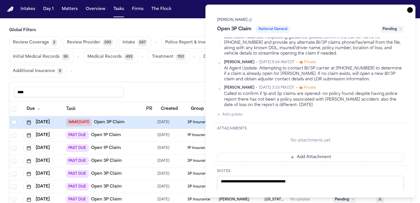
scroll to position [220, 0]
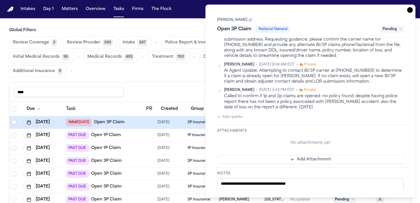
click at [410, 10] on icon "button" at bounding box center [410, 10] width 6 height 6
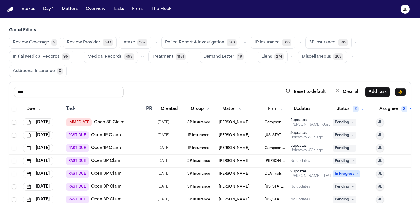
click at [348, 124] on span "Pending" at bounding box center [344, 122] width 23 height 7
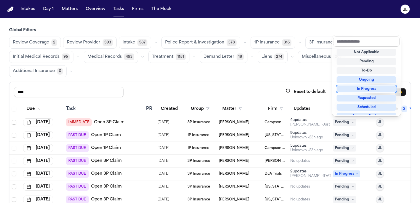
click at [359, 91] on div "In Progress" at bounding box center [366, 88] width 60 height 7
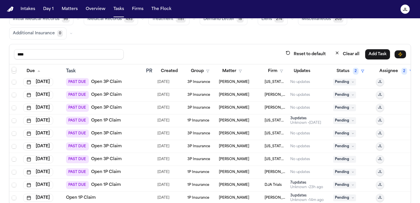
scroll to position [48, 0]
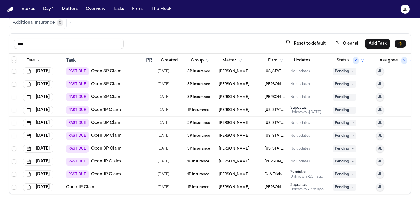
click at [101, 173] on link "Open 1P Claim" at bounding box center [106, 174] width 30 height 6
click at [300, 184] on div "3 update s" at bounding box center [306, 184] width 33 height 5
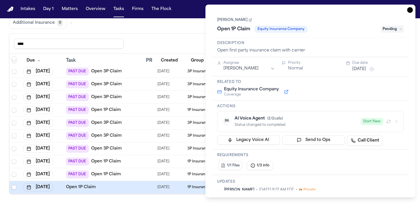
click at [413, 13] on div "Task Details [PERSON_NAME] Open 1P Claim Equity Insurance Company Pending Descr…" at bounding box center [310, 101] width 210 height 193
click at [411, 11] on icon "button" at bounding box center [410, 10] width 6 height 6
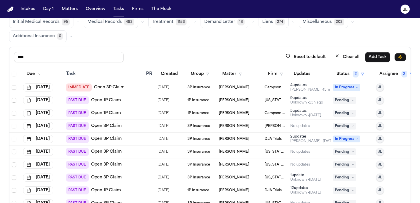
scroll to position [31, 0]
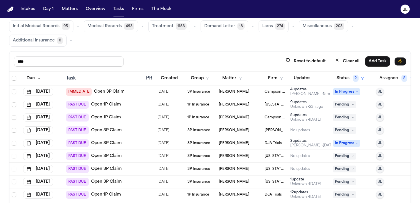
click at [302, 121] on div "Unknown • [DATE]" at bounding box center [305, 119] width 31 height 5
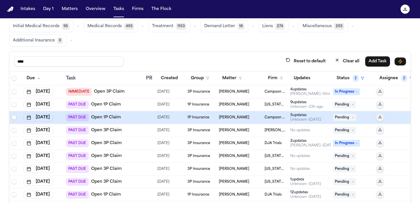
click at [305, 116] on div "5 update s" at bounding box center [305, 115] width 31 height 5
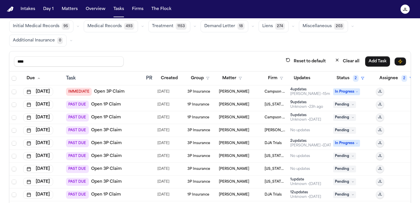
click at [113, 117] on link "Open 1P Claim" at bounding box center [106, 118] width 30 height 6
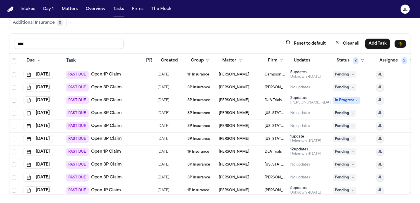
scroll to position [29, 0]
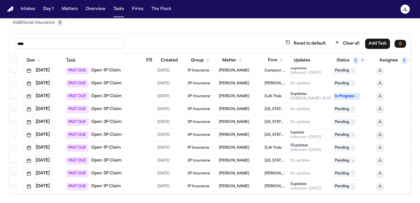
click at [306, 148] on div "Unknown • [DATE]" at bounding box center [305, 150] width 31 height 5
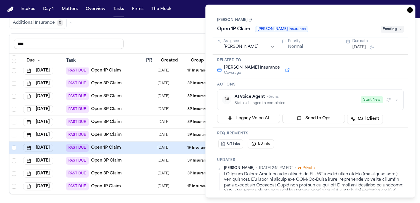
scroll to position [3, 0]
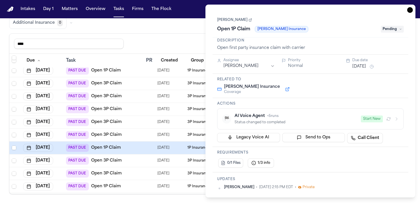
click at [238, 21] on link "[PERSON_NAME]" at bounding box center [234, 20] width 35 height 5
click at [408, 9] on icon "button" at bounding box center [410, 10] width 6 height 6
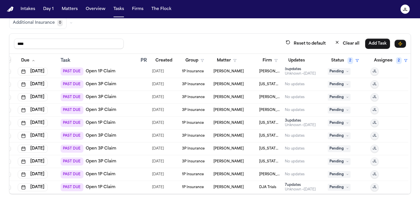
scroll to position [157, 5]
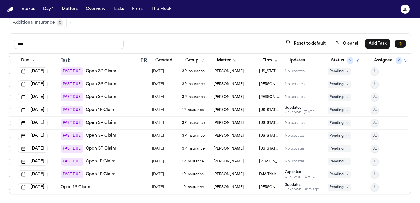
click at [296, 174] on div "Unknown • [DATE]" at bounding box center [300, 176] width 31 height 5
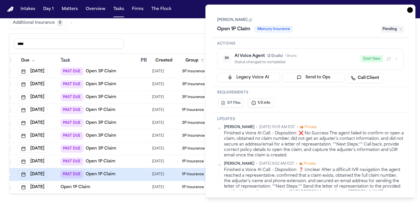
scroll to position [13, 0]
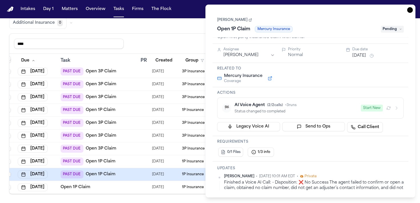
click at [409, 10] on icon "button" at bounding box center [409, 10] width 1 height 1
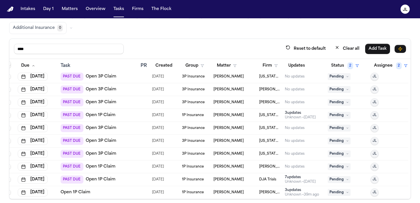
scroll to position [48, 0]
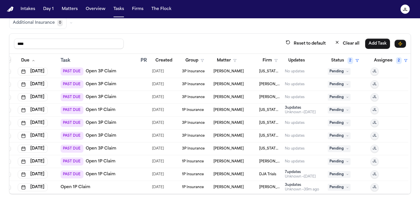
click at [298, 113] on div "Unknown • [DATE]" at bounding box center [300, 112] width 31 height 5
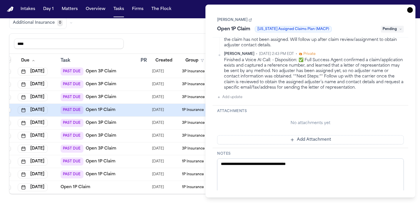
scroll to position [275, 0]
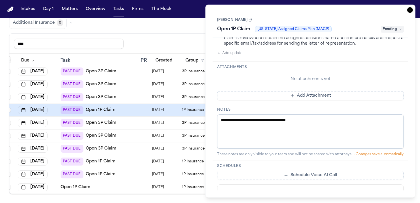
click at [410, 9] on icon "button" at bounding box center [410, 10] width 6 height 6
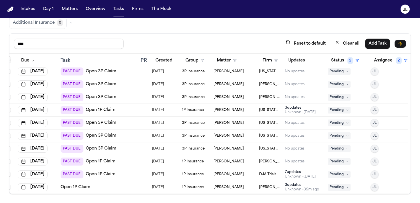
click at [232, 110] on span "[PERSON_NAME]" at bounding box center [228, 110] width 30 height 5
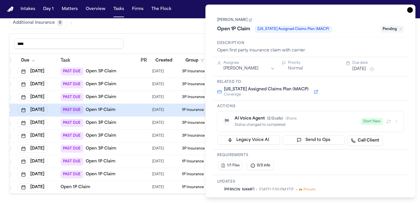
click at [241, 24] on div "[PERSON_NAME] Open 1P Claim [US_STATE] Assigned Claims Plan (MACP) Pending" at bounding box center [310, 24] width 186 height 17
click at [242, 18] on link "[PERSON_NAME]" at bounding box center [234, 20] width 35 height 5
click at [407, 10] on icon "button" at bounding box center [410, 10] width 6 height 6
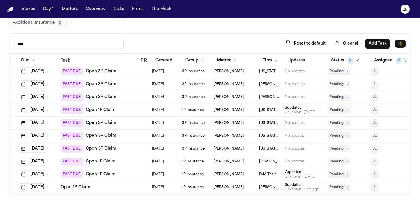
click at [117, 13] on button "Tasks" at bounding box center [118, 9] width 15 height 10
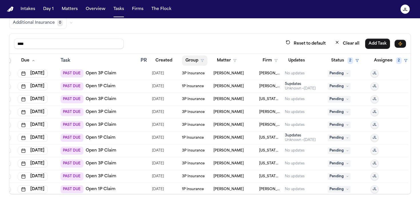
click at [200, 61] on button "Group" at bounding box center [194, 60] width 25 height 10
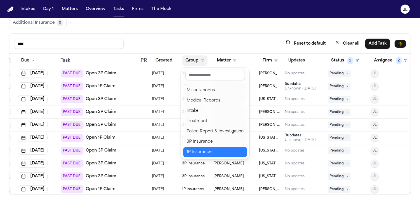
click at [202, 148] on div "1P Insurance" at bounding box center [214, 151] width 57 height 7
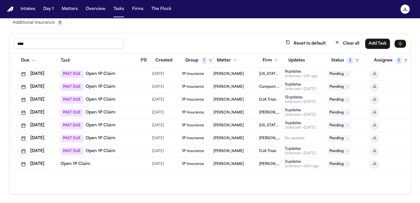
scroll to position [0, 5]
click at [385, 61] on button "Assignee 2" at bounding box center [390, 60] width 40 height 10
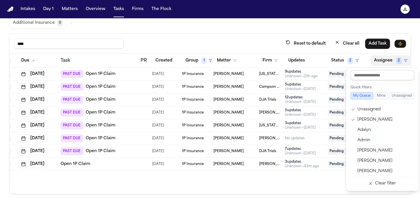
click at [363, 78] on input "text" at bounding box center [382, 75] width 64 height 10
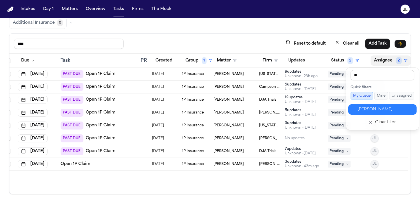
type input "***"
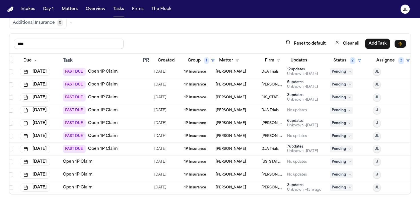
scroll to position [28, 3]
click at [82, 159] on link "Open 1P Claim" at bounding box center [78, 161] width 30 height 6
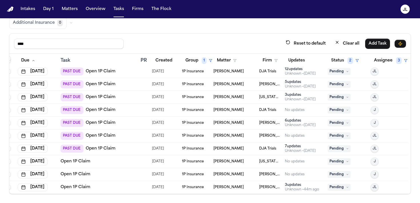
scroll to position [28, 0]
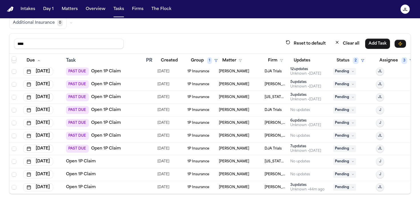
drag, startPoint x: 36, startPoint y: 50, endPoint x: 33, endPoint y: 48, distance: 3.6
click at [34, 48] on div "**** Reset to default Clear all Add Task" at bounding box center [209, 44] width 401 height 20
drag, startPoint x: 33, startPoint y: 42, endPoint x: 0, endPoint y: 42, distance: 32.3
click at [0, 42] on div "Global Filters Review Coverage 4 Review Provider 595 Intake 592 Police Report &…" at bounding box center [210, 86] width 420 height 215
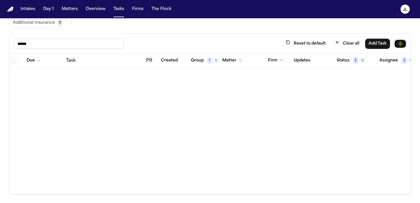
scroll to position [0, 0]
drag, startPoint x: 31, startPoint y: 44, endPoint x: 1, endPoint y: 38, distance: 30.4
click at [0, 39] on div "Global Filters Review Coverage 4 Review Provider 595 Intake 592 Police Report &…" at bounding box center [210, 86] width 420 height 215
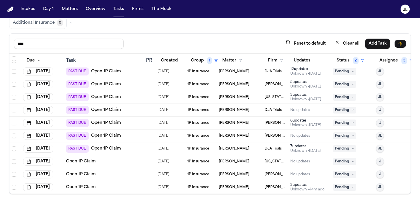
scroll to position [28, 5]
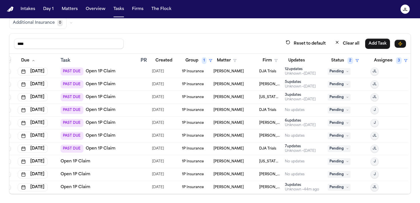
type input "****"
click at [338, 163] on span "Pending" at bounding box center [339, 161] width 23 height 7
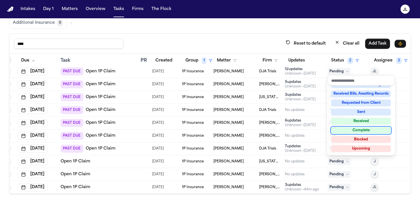
click at [352, 132] on div "Complete" at bounding box center [361, 130] width 60 height 7
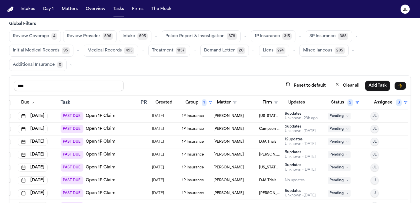
scroll to position [0, 0]
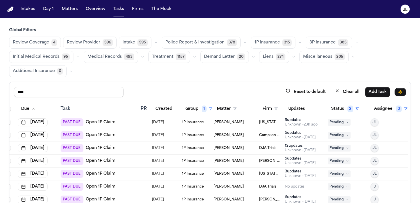
click at [181, 3] on nav "Intakes Day 1 Matters Overview Tasks Firms The [PERSON_NAME]" at bounding box center [210, 9] width 420 height 18
click at [71, 11] on button "Matters" at bounding box center [69, 9] width 21 height 10
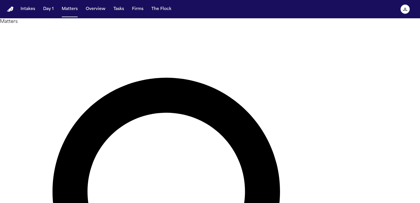
paste input "**********"
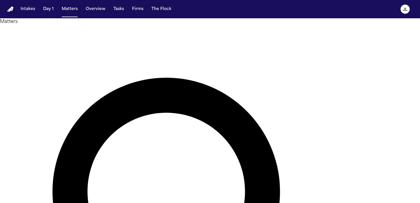
drag, startPoint x: 191, startPoint y: 33, endPoint x: 140, endPoint y: 31, distance: 51.4
type input "******"
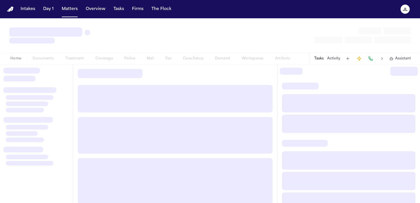
click at [105, 57] on div "Home Documents Treatment Coverage Police Mail Fax Case Setup Demand Workspaces …" at bounding box center [150, 58] width 291 height 7
click at [107, 59] on div "Home Documents Treatment Coverage Police Mail Fax Case Setup Demand Workspaces …" at bounding box center [150, 58] width 291 height 7
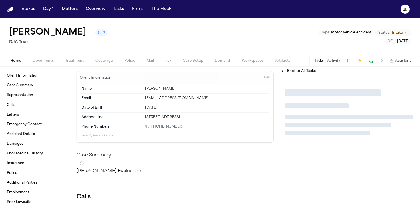
click at [102, 64] on span "button" at bounding box center [104, 64] width 24 height 1
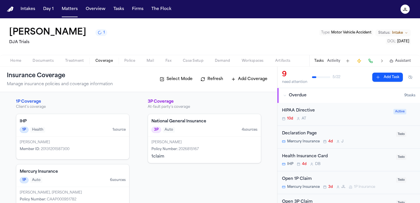
scroll to position [18, 0]
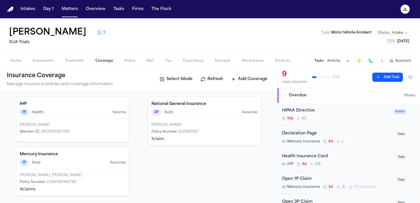
click at [61, 184] on span "CAAP000951782" at bounding box center [61, 181] width 29 height 3
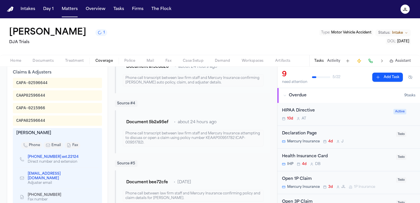
scroll to position [199, 0]
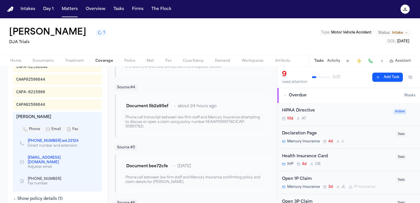
click at [80, 140] on icon "Copy to clipboard" at bounding box center [81, 140] width 3 height 3
click at [367, 59] on button at bounding box center [370, 61] width 8 height 8
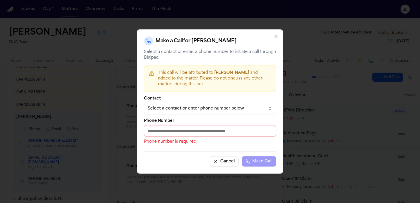
paste input "**********"
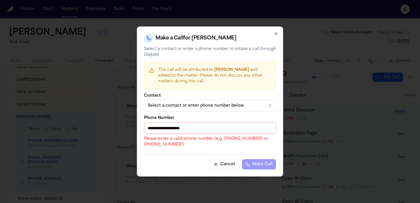
drag, startPoint x: 220, startPoint y: 126, endPoint x: 175, endPoint y: 126, distance: 45.1
click at [175, 126] on input "**********" at bounding box center [210, 127] width 132 height 11
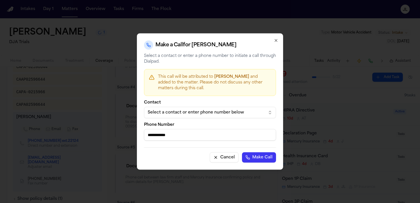
type input "**********"
click at [242, 152] on button "Make Call" at bounding box center [259, 157] width 34 height 10
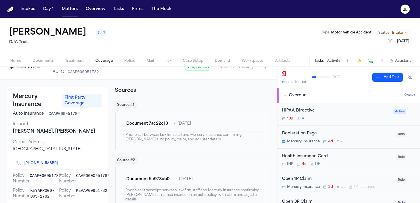
scroll to position [0, 0]
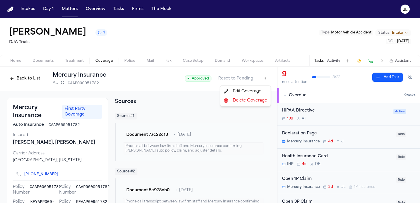
click at [265, 79] on html "Intakes Day 1 Matters Overview Tasks Firms The [PERSON_NAME] [PERSON_NAME] 1 DJ…" at bounding box center [210, 101] width 420 height 203
click at [253, 90] on div "Edit Coverage" at bounding box center [245, 91] width 48 height 9
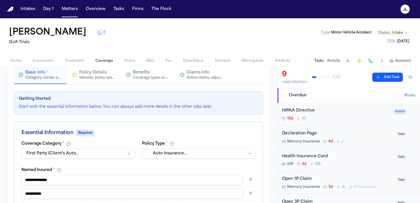
scroll to position [54, 0]
click at [202, 76] on span "Claims Info" at bounding box center [197, 73] width 23 height 6
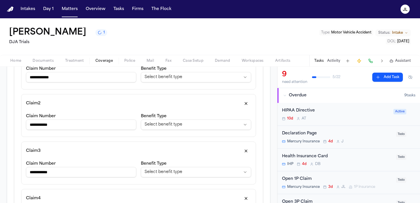
scroll to position [126, 0]
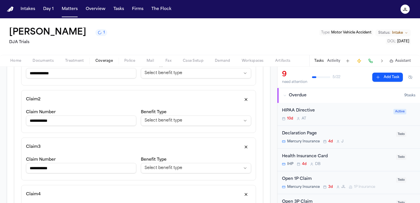
click at [248, 146] on button "button" at bounding box center [246, 146] width 10 height 9
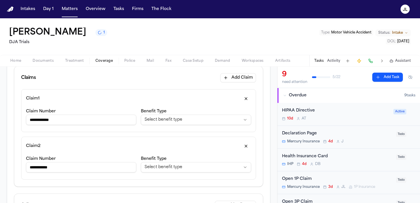
scroll to position [78, 0]
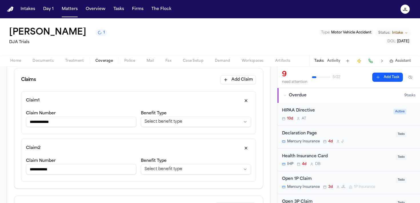
click at [248, 146] on button "button" at bounding box center [246, 147] width 10 height 9
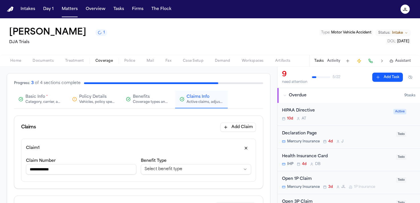
scroll to position [14, 0]
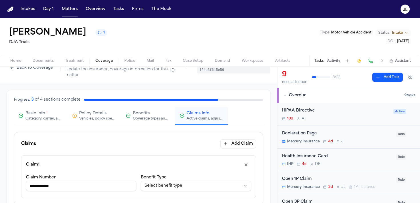
click at [33, 112] on span "Basic Info" at bounding box center [35, 114] width 20 height 6
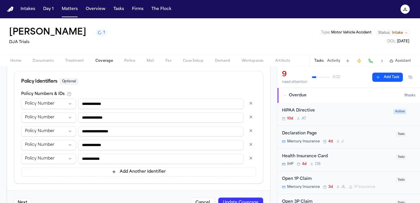
scroll to position [330, 0]
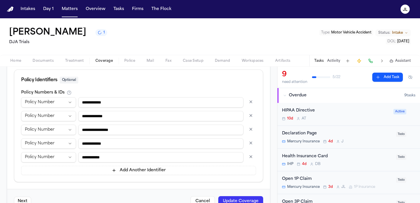
click at [254, 156] on button "button" at bounding box center [251, 156] width 10 height 9
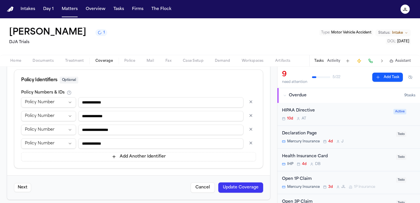
click at [253, 144] on button "button" at bounding box center [251, 142] width 10 height 9
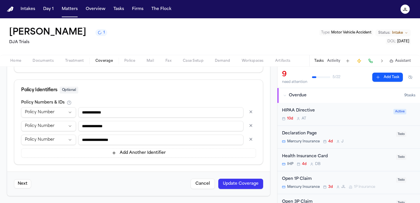
click at [252, 130] on div "**********" at bounding box center [138, 126] width 235 height 10
click at [251, 144] on div "**********" at bounding box center [138, 139] width 235 height 10
click at [252, 142] on button "button" at bounding box center [251, 138] width 10 height 9
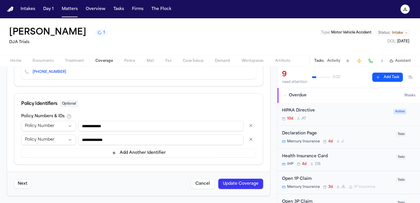
click at [252, 124] on button "button" at bounding box center [251, 125] width 10 height 9
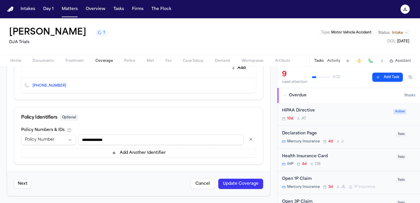
scroll to position [293, 0]
click at [207, 182] on button "Cancel" at bounding box center [202, 183] width 24 height 10
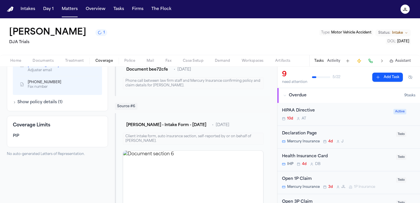
scroll to position [326, 0]
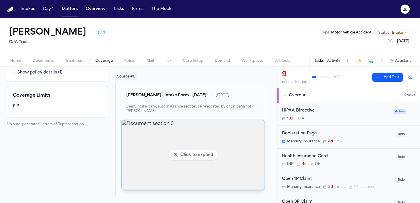
click at [164, 156] on img "View document section 6" at bounding box center [193, 154] width 142 height 69
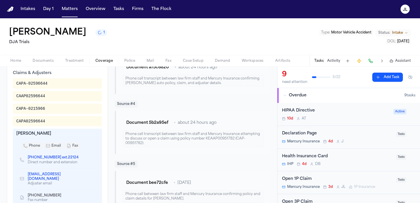
scroll to position [13, 0]
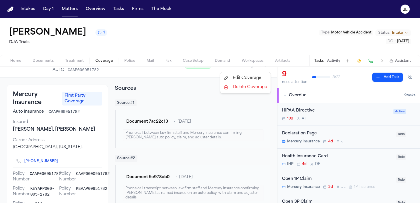
click at [264, 68] on html "Intakes Day 1 Matters Overview Tasks Firms The [PERSON_NAME] [PERSON_NAME] 1 DJ…" at bounding box center [210, 101] width 420 height 203
click at [260, 76] on div "Edit Coverage" at bounding box center [245, 77] width 48 height 9
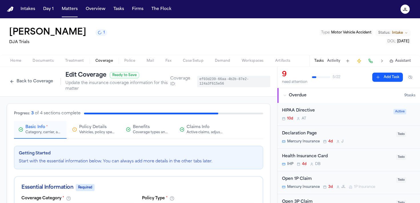
click at [202, 128] on span "Claims Info" at bounding box center [197, 127] width 23 height 6
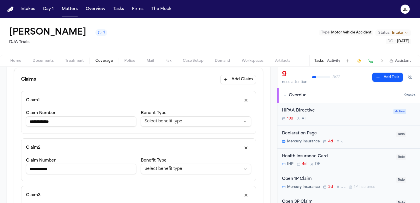
scroll to position [81, 0]
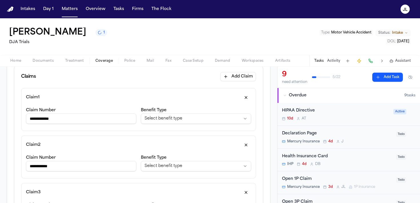
click at [247, 94] on button "button" at bounding box center [246, 97] width 10 height 9
click at [246, 142] on button "button" at bounding box center [246, 144] width 10 height 9
click at [246, 144] on button "button" at bounding box center [246, 144] width 10 height 9
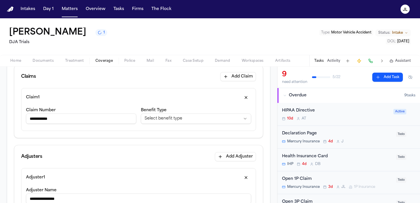
click at [42, 119] on input "**********" at bounding box center [81, 118] width 110 height 10
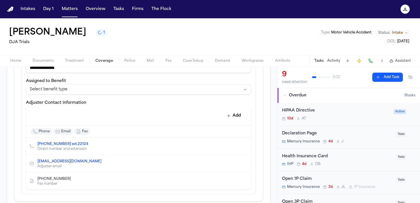
scroll to position [0, 0]
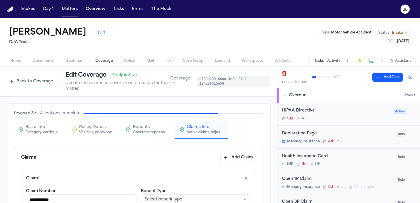
type input "**********"
click at [40, 133] on div "Category, carrier, and policy holder information" at bounding box center [43, 132] width 37 height 5
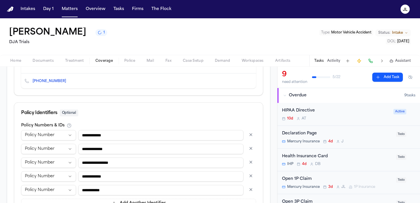
scroll to position [348, 0]
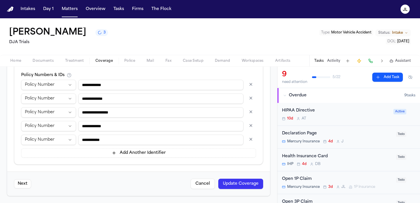
click at [250, 139] on button "button" at bounding box center [251, 138] width 10 height 9
click at [251, 137] on button "button" at bounding box center [251, 138] width 10 height 9
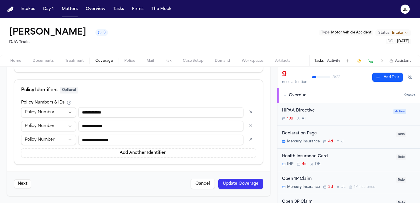
click at [251, 134] on button "button" at bounding box center [251, 138] width 10 height 9
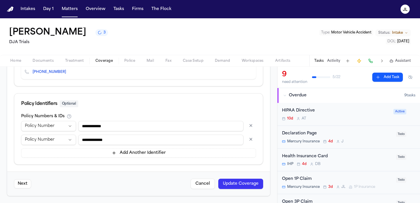
click at [251, 136] on button "button" at bounding box center [251, 138] width 10 height 9
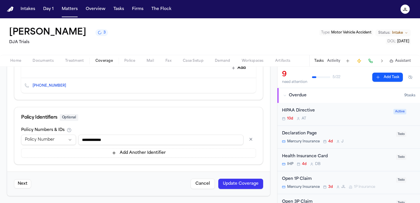
click at [243, 183] on button "Update Coverage" at bounding box center [240, 183] width 45 height 10
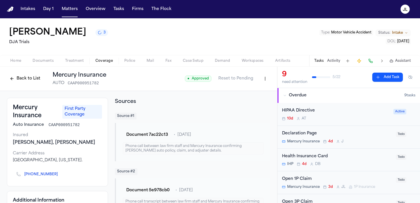
click at [20, 77] on button "Back to List" at bounding box center [25, 78] width 36 height 9
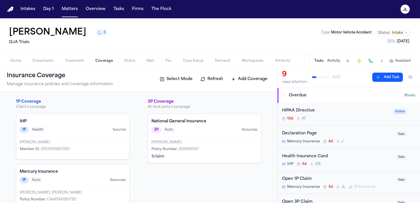
click at [187, 124] on h4 "National General Insurance" at bounding box center [204, 122] width 106 height 6
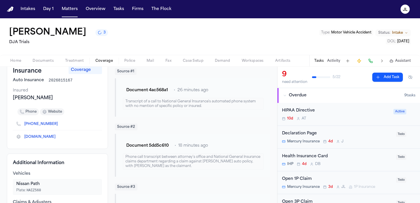
scroll to position [3, 0]
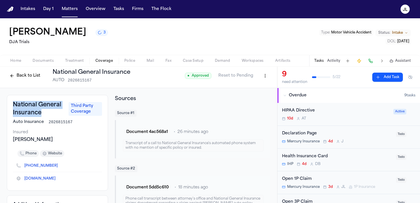
drag, startPoint x: 42, startPoint y: 115, endPoint x: 6, endPoint y: 105, distance: 37.1
copy h3 "National General Insurance"
click at [262, 79] on html "Intakes Day 1 Matters Overview Tasks Firms The [PERSON_NAME] [PERSON_NAME] 2 DJ…" at bounding box center [210, 101] width 420 height 203
click at [255, 86] on div "Edit Coverage" at bounding box center [245, 88] width 48 height 9
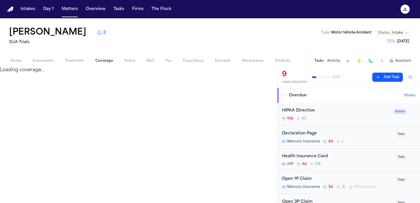
select select "**********"
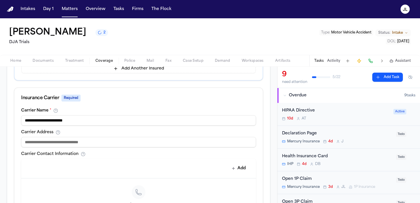
scroll to position [180, 0]
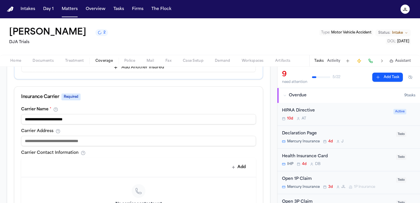
click at [112, 141] on input at bounding box center [138, 141] width 235 height 10
paste input "**********"
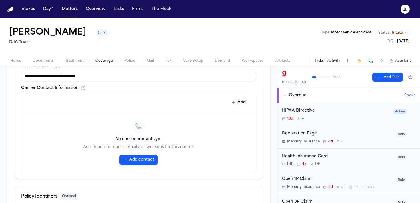
scroll to position [324, 0]
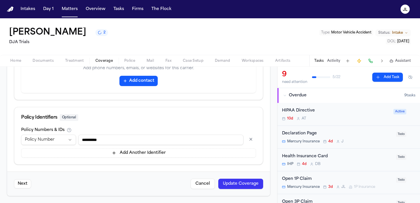
type input "**********"
click at [236, 187] on button "Update Coverage" at bounding box center [240, 183] width 45 height 10
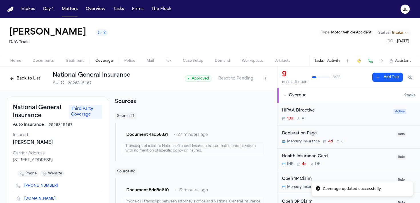
click at [29, 80] on button "Back to List" at bounding box center [25, 78] width 36 height 9
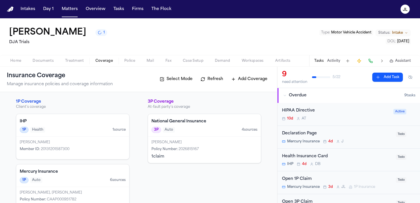
click at [320, 59] on button "Tasks" at bounding box center [318, 61] width 9 height 5
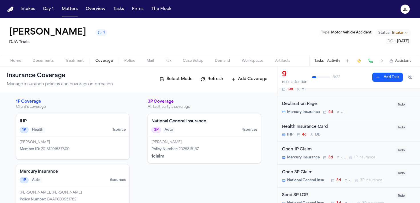
scroll to position [32, 0]
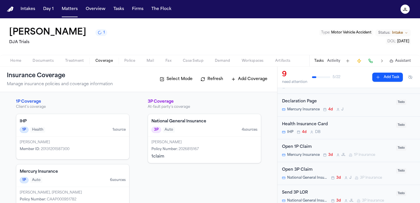
click at [322, 149] on div "Open 1P Claim" at bounding box center [337, 147] width 111 height 7
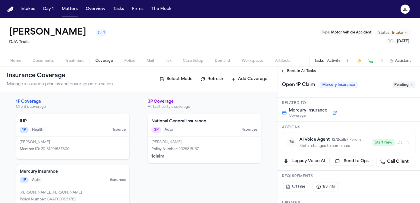
scroll to position [18, 0]
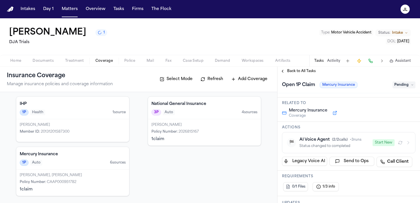
click at [87, 175] on div "Alexander Ponce, Pedro Ponce" at bounding box center [73, 175] width 106 height 5
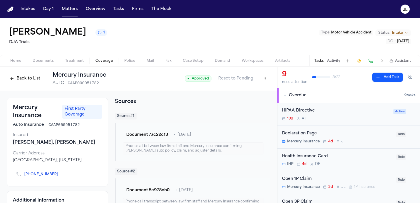
click at [30, 77] on button "Back to List" at bounding box center [25, 78] width 36 height 9
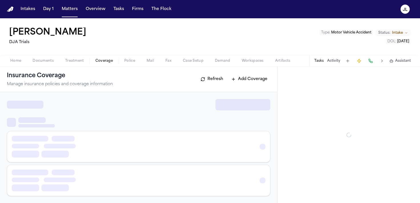
click at [114, 59] on button "Coverage" at bounding box center [104, 60] width 29 height 7
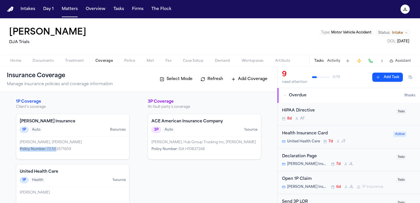
click at [56, 146] on div "[PERSON_NAME], [PERSON_NAME] Policy Number : 72 553571859" at bounding box center [72, 147] width 113 height 23
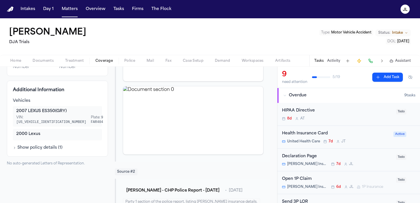
scroll to position [9, 0]
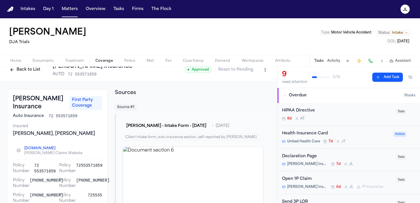
click at [30, 72] on button "Back to List" at bounding box center [25, 69] width 36 height 9
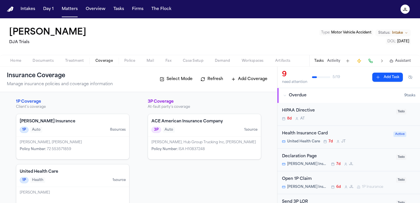
click at [44, 60] on span "Documents" at bounding box center [43, 61] width 21 height 5
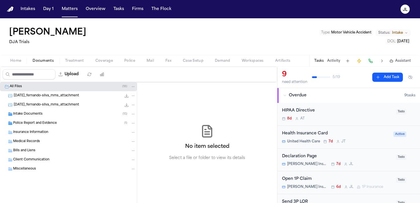
click at [25, 167] on span "Miscellaneous" at bounding box center [24, 168] width 23 height 5
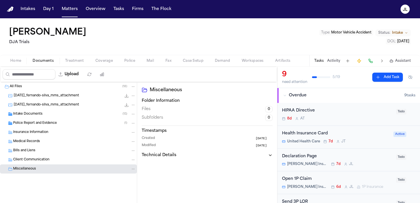
click at [24, 131] on span "Insurance Information" at bounding box center [30, 132] width 35 height 5
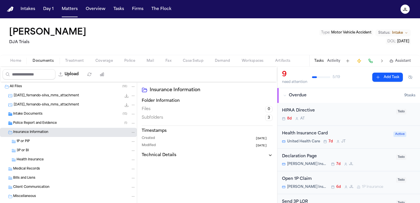
scroll to position [11, 0]
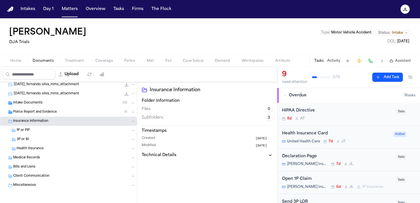
click at [17, 138] on span "3P or BI" at bounding box center [23, 139] width 12 height 5
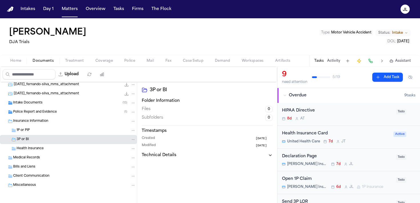
click at [17, 133] on div "1P or PIP" at bounding box center [68, 130] width 137 height 9
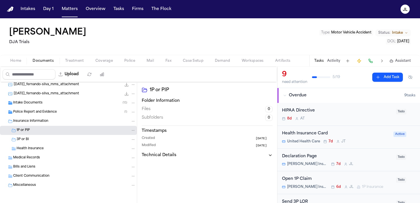
scroll to position [0, 0]
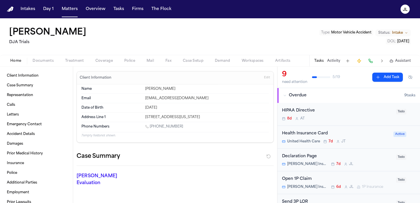
click at [22, 60] on button "Home" at bounding box center [16, 60] width 22 height 7
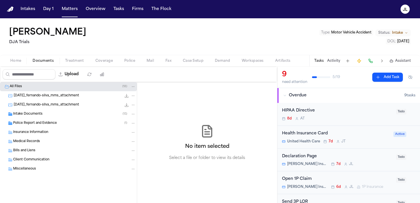
click at [36, 62] on span "Documents" at bounding box center [43, 61] width 21 height 5
click at [15, 170] on span "Miscellaneous" at bounding box center [24, 168] width 23 height 5
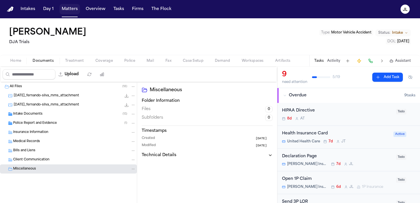
click at [73, 5] on button "Matters" at bounding box center [69, 9] width 21 height 10
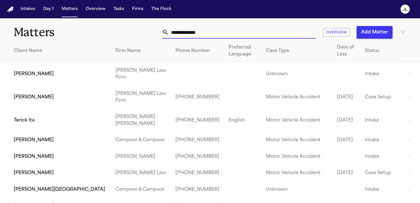
click at [175, 36] on input "text" at bounding box center [242, 32] width 147 height 13
paste input "**********"
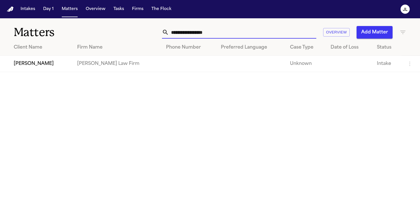
type input "**********"
click at [28, 61] on td "Jaquon Christopher" at bounding box center [36, 64] width 73 height 16
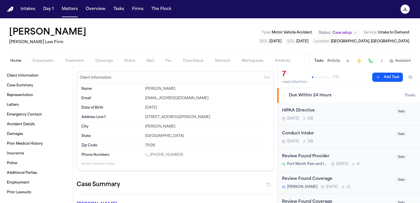
click at [104, 61] on span "Coverage" at bounding box center [103, 61] width 17 height 5
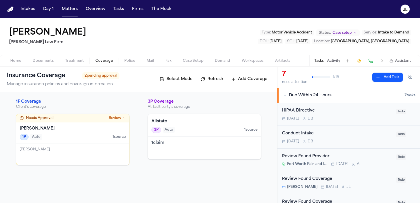
click at [112, 127] on h4 "Fred Loya" at bounding box center [73, 129] width 106 height 6
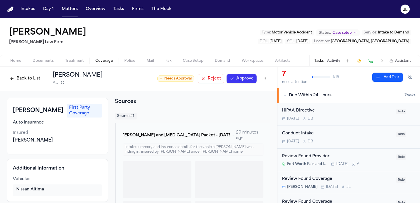
click at [244, 79] on button "Approve" at bounding box center [241, 78] width 30 height 9
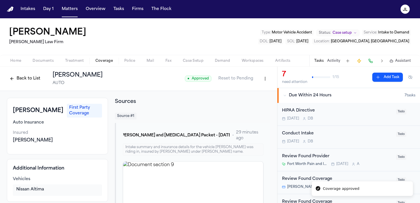
click at [31, 80] on button "Back to List" at bounding box center [25, 78] width 36 height 9
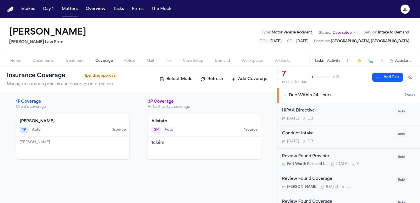
click at [186, 153] on div "1 claim" at bounding box center [204, 147] width 113 height 23
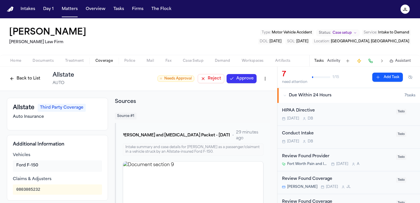
click at [22, 75] on button "Back to List" at bounding box center [25, 78] width 36 height 9
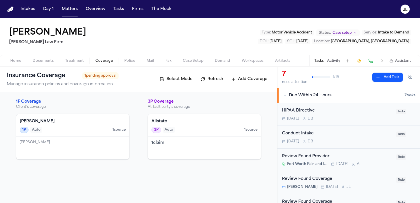
click at [93, 135] on div "Fred Loya 1P Auto 1 source" at bounding box center [72, 125] width 113 height 23
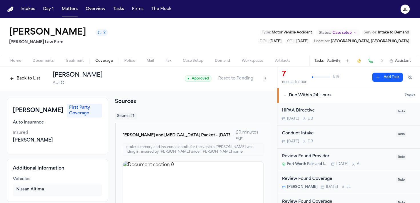
click at [264, 79] on html "Intakes Day 1 Matters Overview Tasks Firms The Flock JL Jaquon Christopher 2 Ru…" at bounding box center [210, 101] width 420 height 203
click at [252, 91] on div "Edit Coverage" at bounding box center [245, 91] width 48 height 9
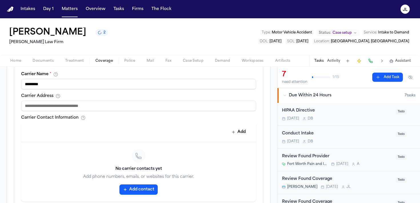
scroll to position [216, 0]
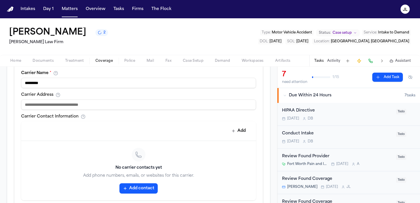
click at [138, 189] on button "Add contact" at bounding box center [138, 188] width 38 height 10
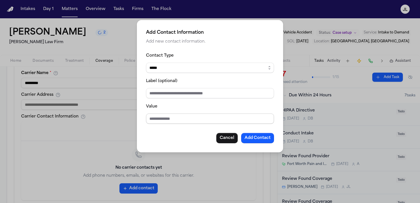
click at [156, 121] on input "Value" at bounding box center [210, 118] width 128 height 10
paste input "**********"
type input "**********"
click at [228, 140] on button "Cancel" at bounding box center [226, 138] width 21 height 10
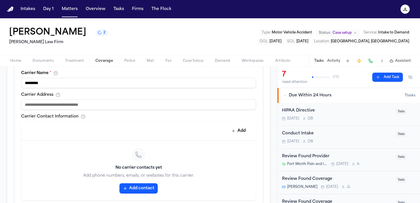
click at [136, 190] on button "Add contact" at bounding box center [138, 188] width 38 height 10
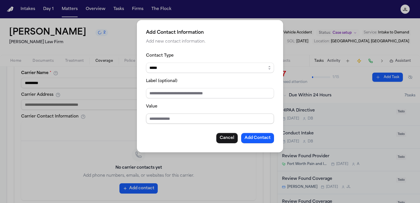
click at [168, 123] on input "Value" at bounding box center [210, 118] width 128 height 10
paste input "**********"
type input "**********"
click at [264, 138] on button "Add Contact" at bounding box center [257, 138] width 33 height 10
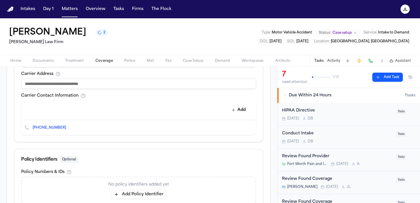
scroll to position [284, 0]
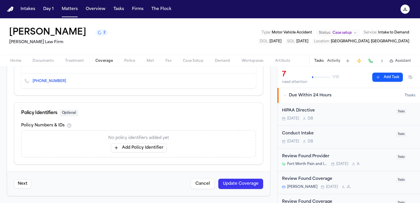
click at [248, 178] on div "Next Cancel Update Coverage" at bounding box center [138, 183] width 263 height 24
click at [248, 185] on button "Update Coverage" at bounding box center [240, 183] width 45 height 10
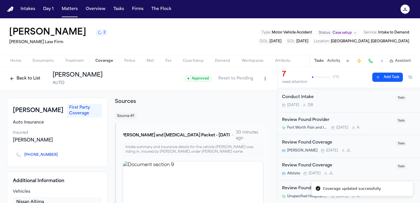
scroll to position [45, 0]
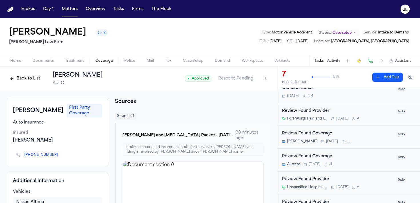
click at [192, 60] on span "Case Setup" at bounding box center [193, 61] width 21 height 5
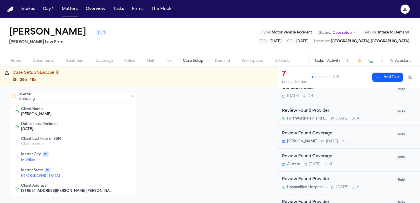
scroll to position [29, 0]
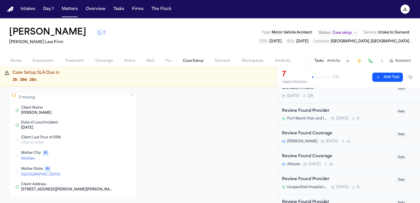
click at [106, 154] on button "Edit Matter City" at bounding box center [104, 155] width 10 height 7
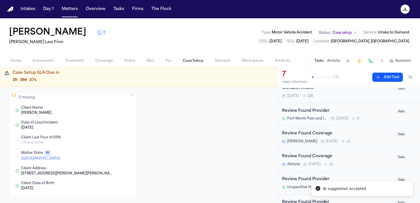
click at [107, 155] on button "Edit Matter State" at bounding box center [104, 155] width 10 height 7
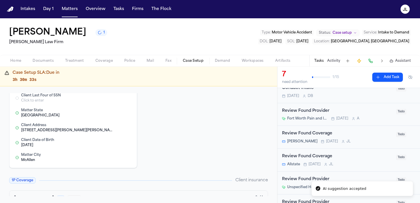
scroll to position [0, 0]
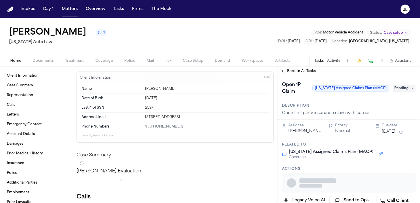
click at [101, 59] on span "Coverage" at bounding box center [103, 61] width 17 height 5
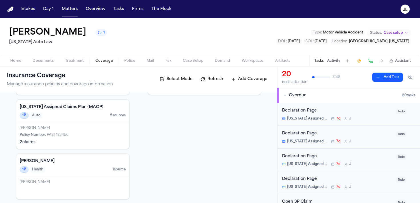
scroll to position [68, 0]
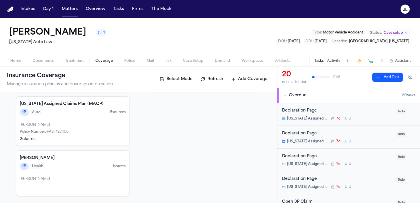
click at [93, 126] on div "[PERSON_NAME]" at bounding box center [73, 124] width 106 height 5
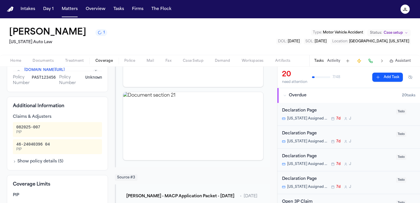
scroll to position [202, 0]
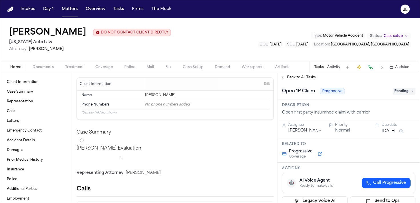
click at [100, 67] on span "Coverage" at bounding box center [103, 67] width 17 height 5
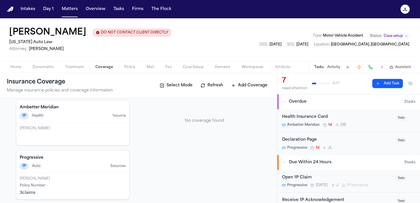
scroll to position [24, 0]
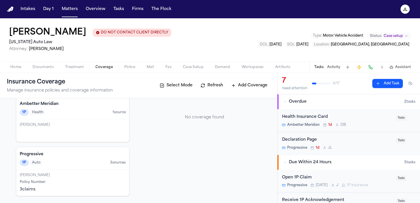
click at [74, 158] on div "Progressive 1P Auto 3 source s" at bounding box center [72, 158] width 113 height 23
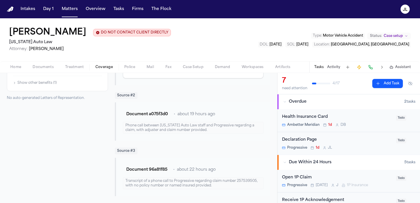
scroll to position [38, 0]
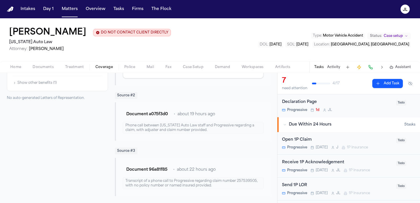
click at [327, 145] on div "Open 1P Claim Progressive Today J 1P Insurance" at bounding box center [337, 142] width 111 height 13
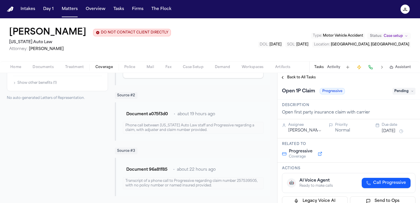
click at [407, 90] on span "Pending" at bounding box center [403, 91] width 23 height 7
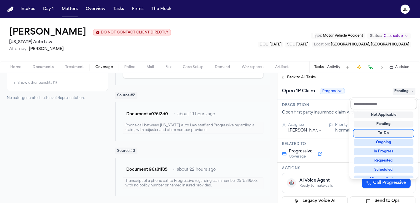
scroll to position [89, 0]
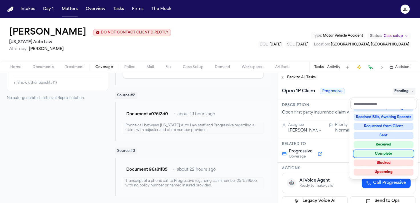
click at [380, 155] on div "Complete" at bounding box center [384, 153] width 60 height 7
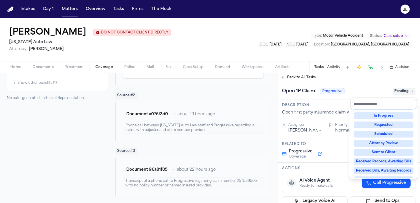
scroll to position [25, 0]
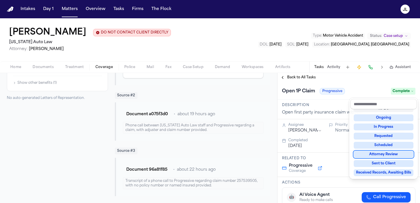
click at [285, 78] on div "**********" at bounding box center [348, 138] width 142 height 130
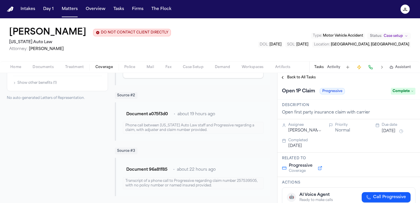
click at [285, 78] on button "Back to All Tasks" at bounding box center [297, 77] width 41 height 5
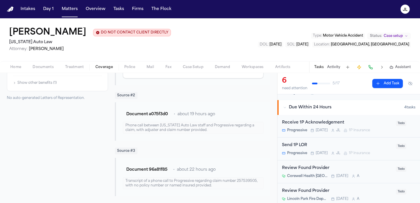
scroll to position [59, 0]
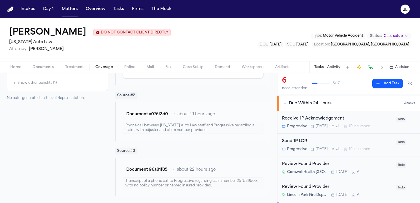
click at [35, 60] on div "Kevin Rowley DO NOT CONTACT CLIENT DIRECTLY DO NOT CONTACT Michigan Auto Law At…" at bounding box center [210, 39] width 420 height 43
click at [43, 65] on span "Documents" at bounding box center [43, 67] width 21 height 5
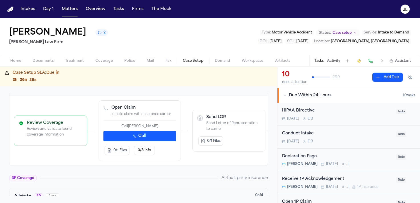
scroll to position [192, 0]
click at [150, 137] on button "Call" at bounding box center [139, 135] width 73 height 10
